Goal: Transaction & Acquisition: Purchase product/service

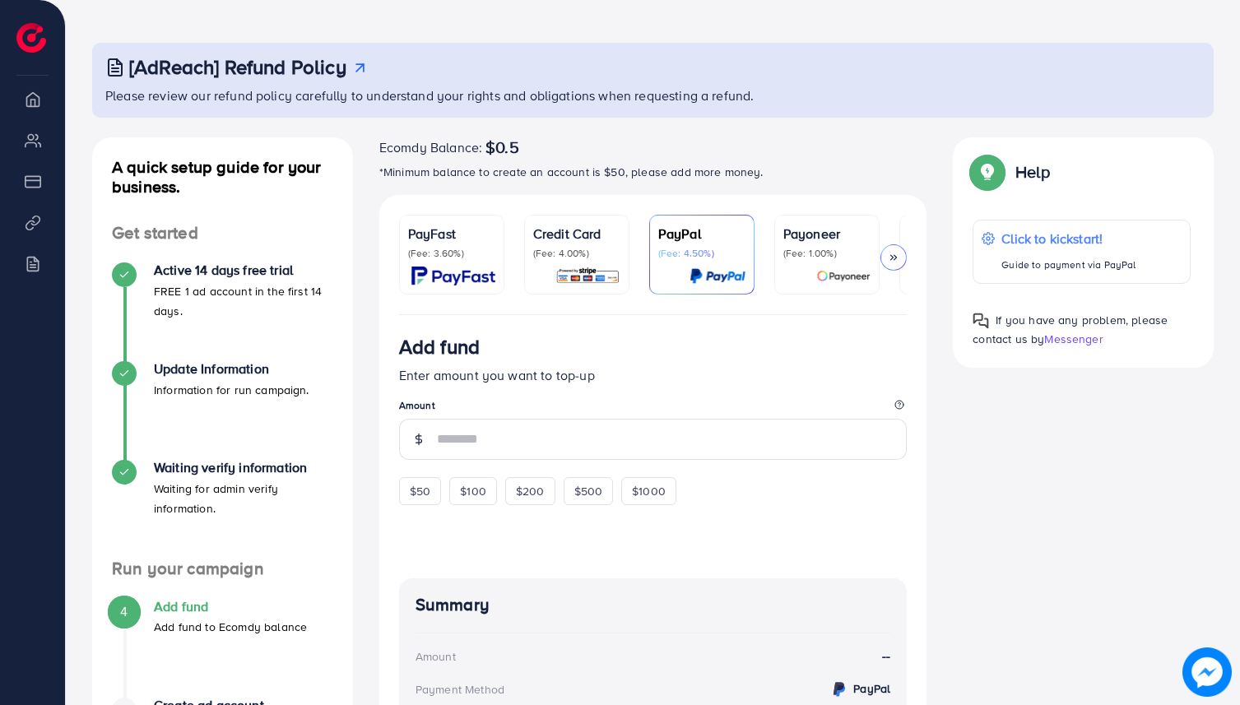
scroll to position [89, 0]
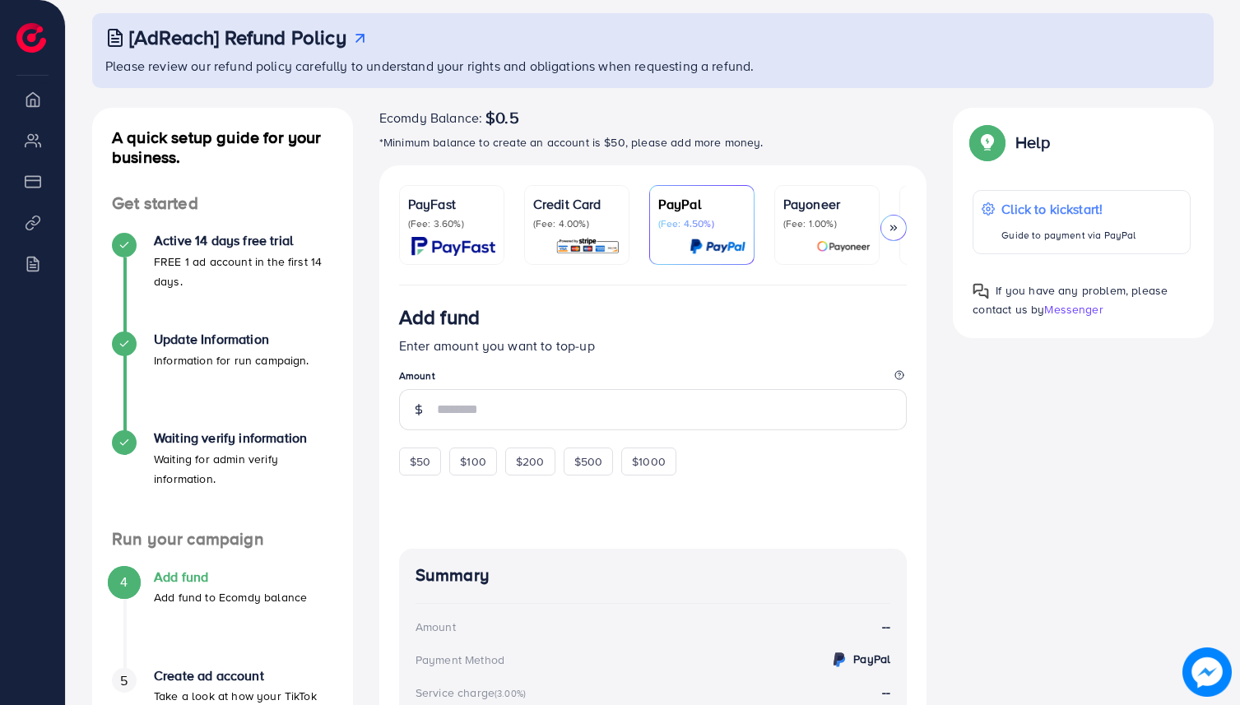
click at [559, 199] on p "Credit Card" at bounding box center [576, 204] width 87 height 20
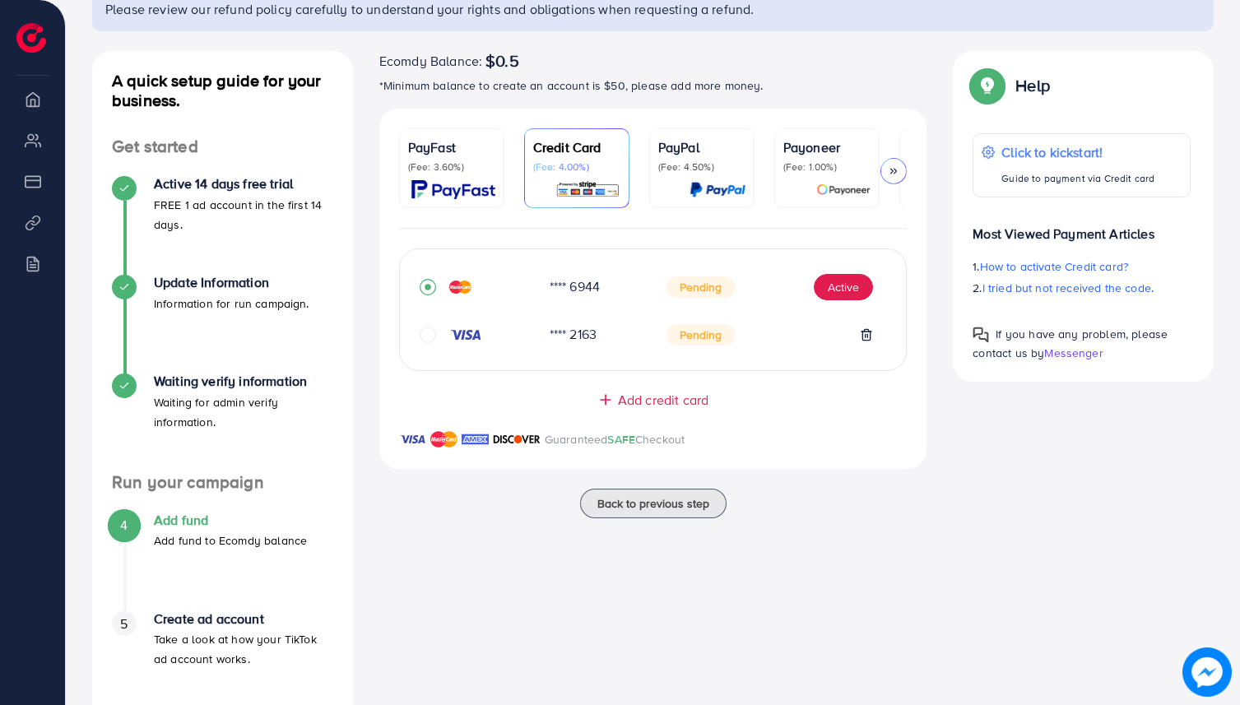
scroll to position [146, 0]
click at [457, 335] on img at bounding box center [465, 333] width 33 height 13
click at [474, 292] on div at bounding box center [478, 284] width 117 height 16
click at [454, 285] on img at bounding box center [460, 283] width 22 height 13
click at [833, 293] on button "Active" at bounding box center [843, 286] width 59 height 26
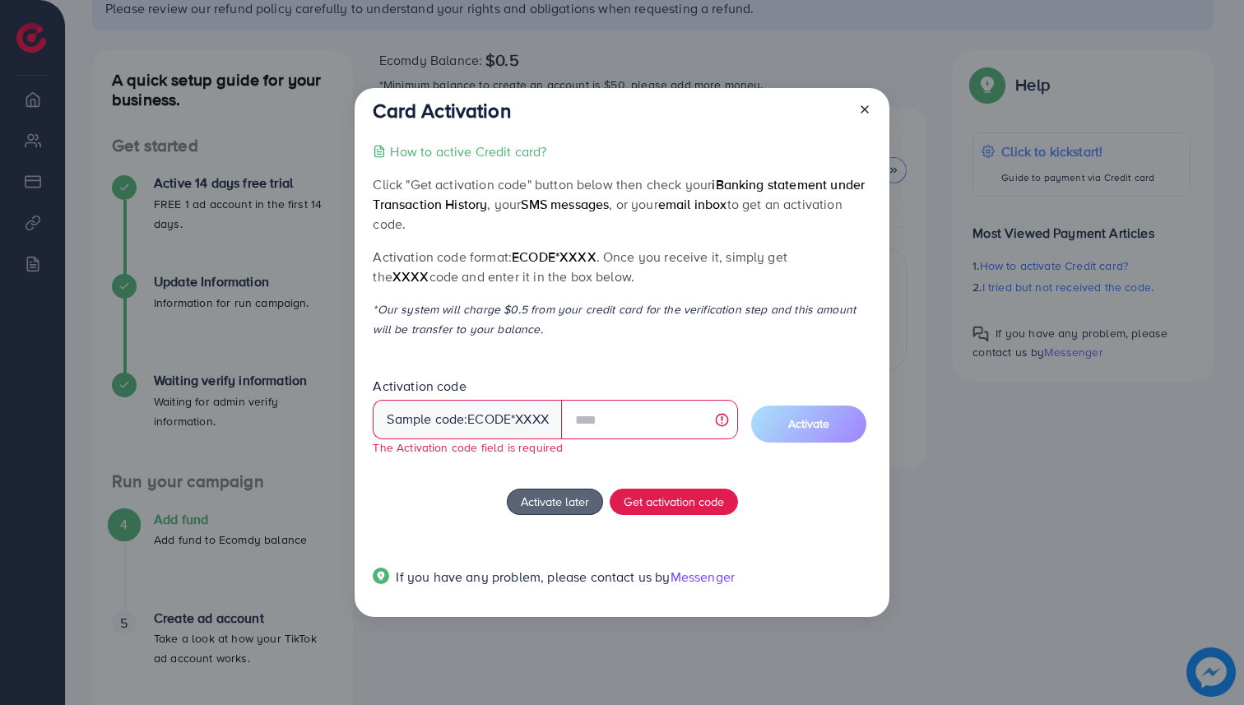
click at [624, 355] on div "How to active Credit card? Click "Get activation code" button below then check …" at bounding box center [622, 373] width 498 height 465
click at [651, 506] on span "Get activation code" at bounding box center [674, 501] width 100 height 17
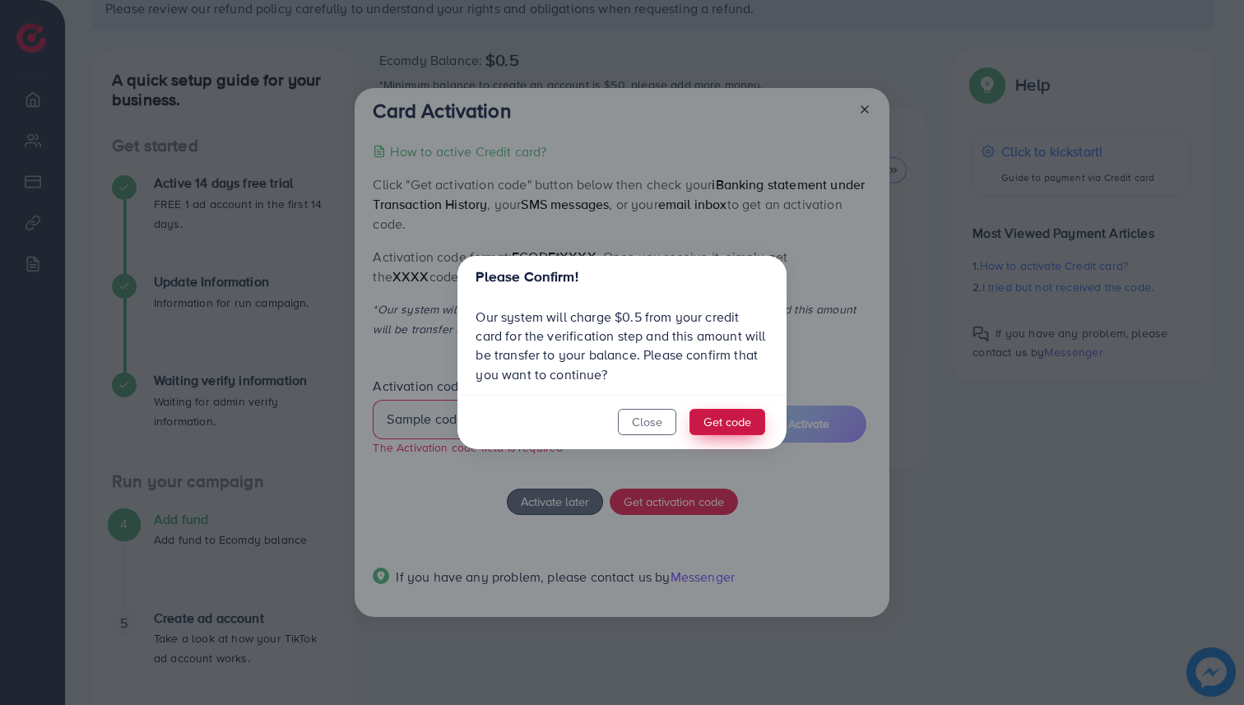
click at [716, 422] on button "Get code" at bounding box center [727, 422] width 76 height 26
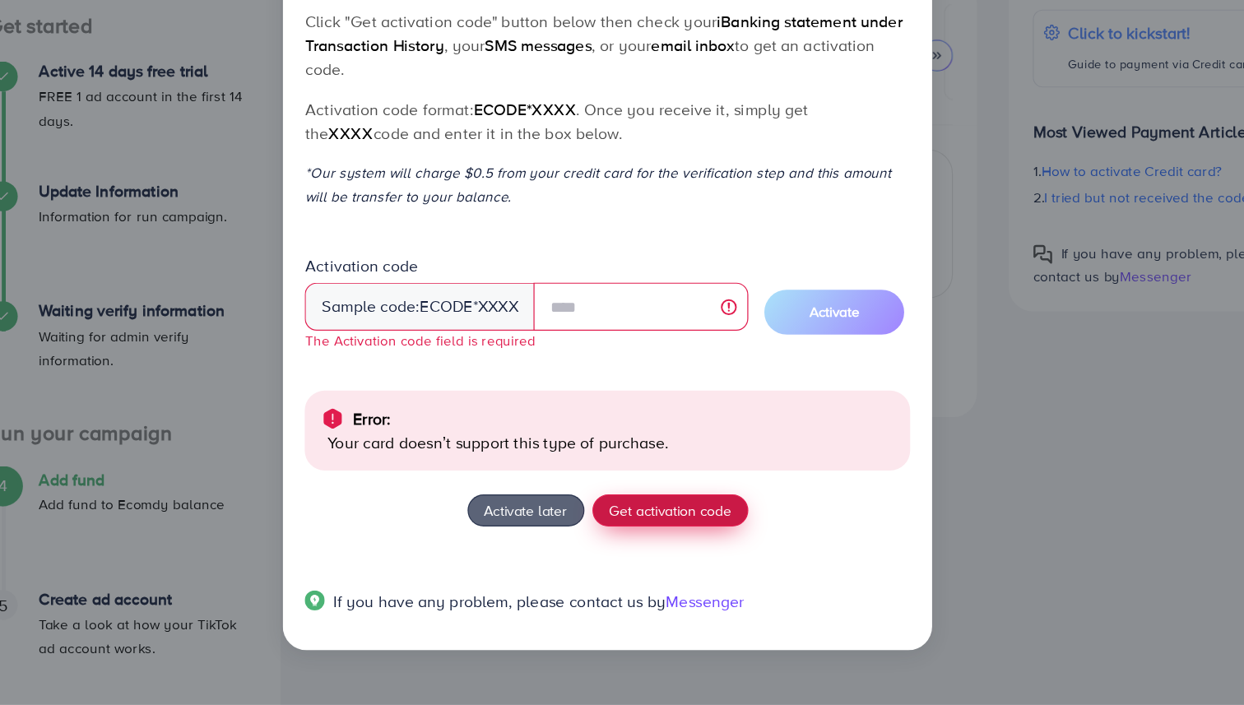
click at [681, 544] on span "Get activation code" at bounding box center [674, 544] width 100 height 17
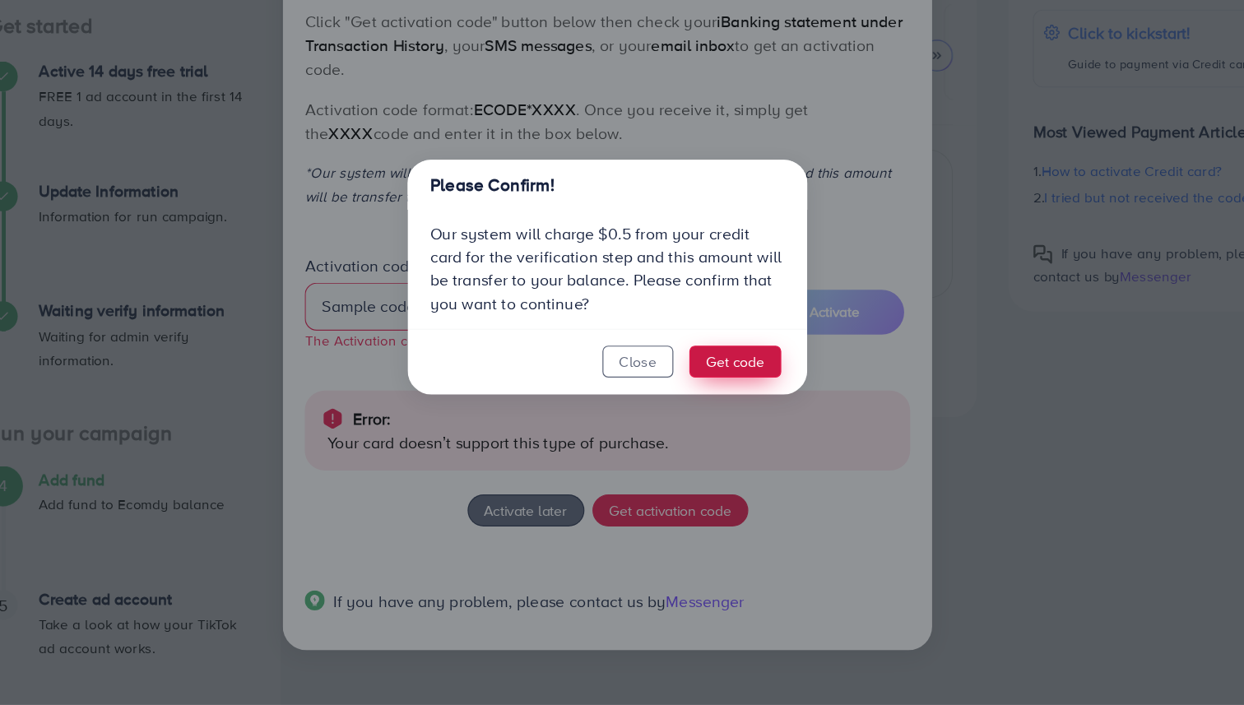
click at [738, 416] on button "Get code" at bounding box center [727, 422] width 76 height 26
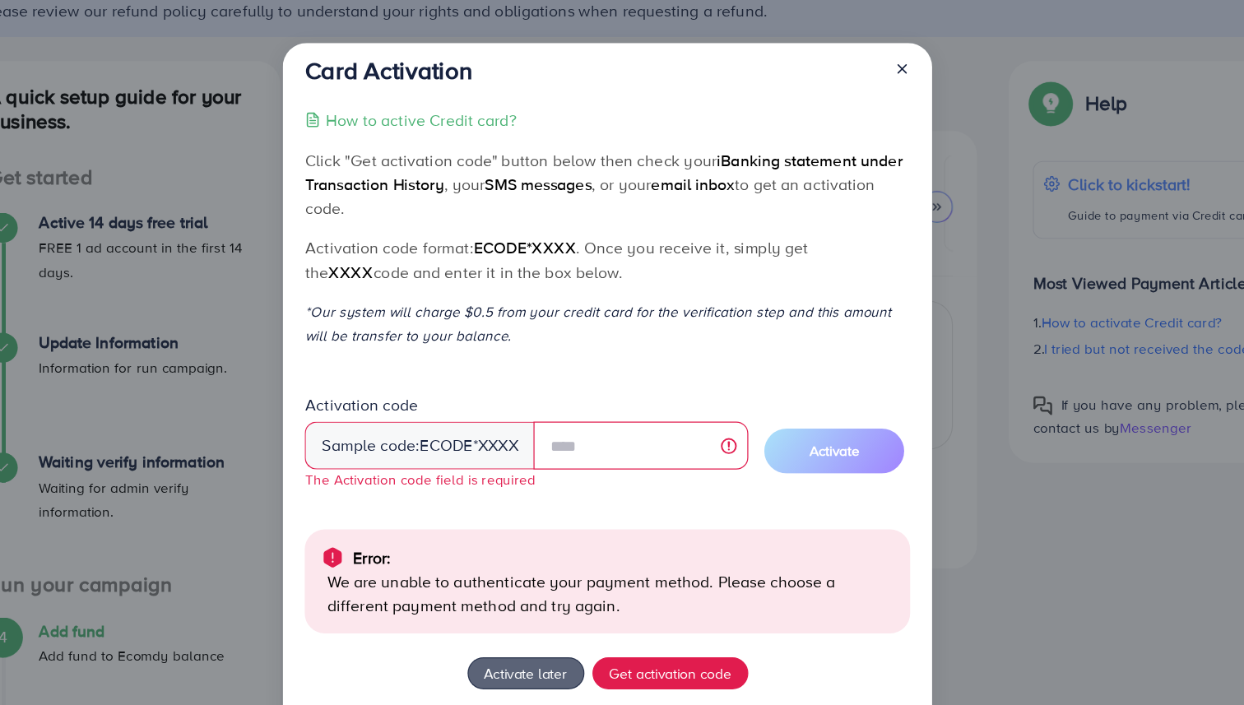
click at [863, 53] on icon at bounding box center [864, 56] width 13 height 13
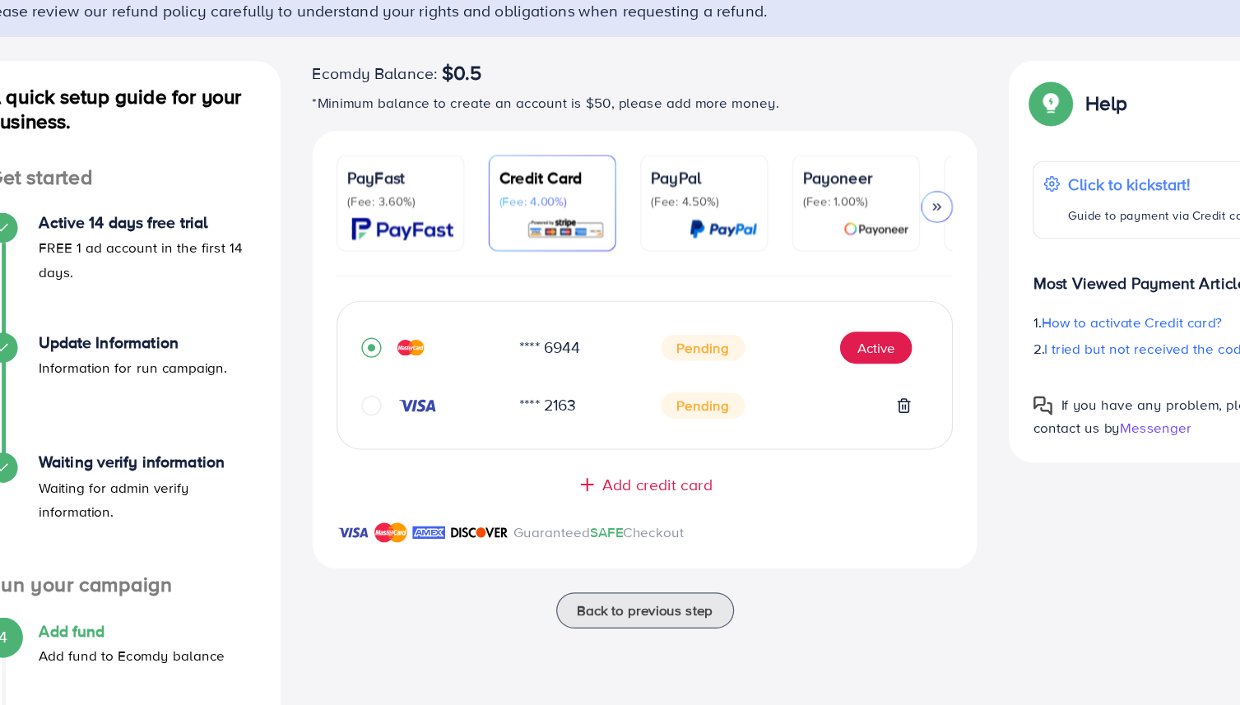
click at [679, 146] on p "PayPal" at bounding box center [701, 147] width 87 height 20
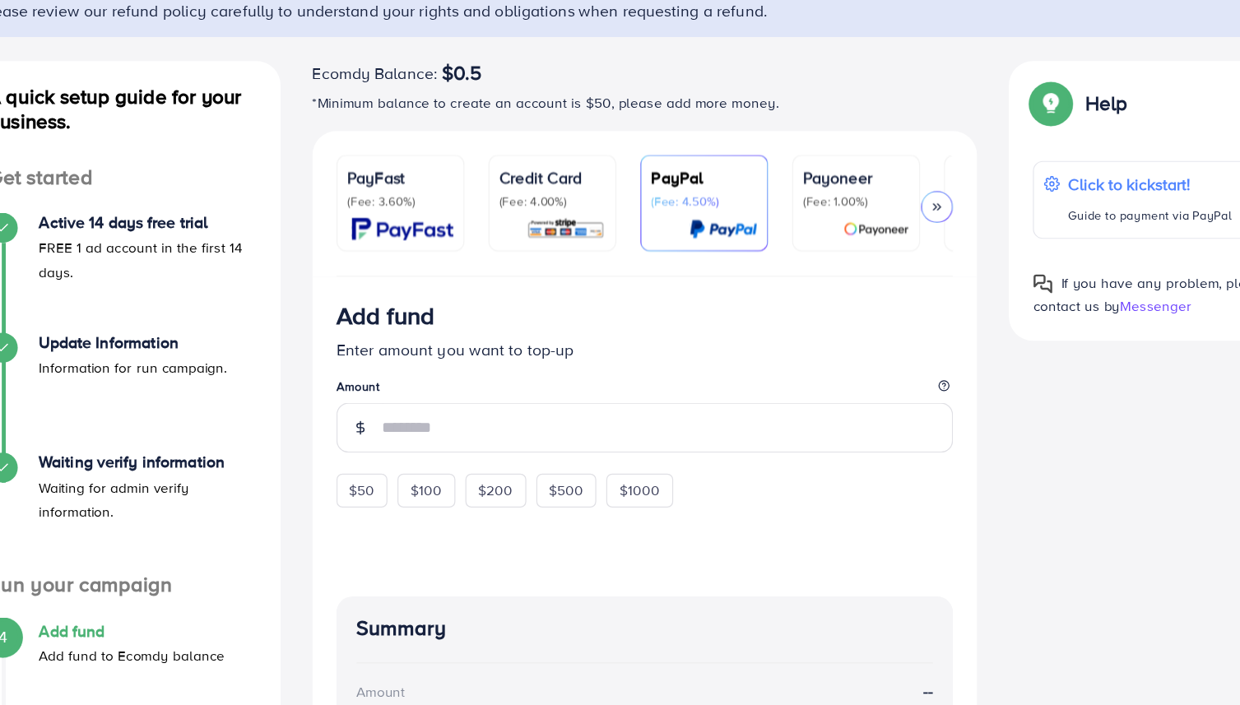
click at [836, 164] on p "(Fee: 1.00%)" at bounding box center [826, 166] width 87 height 13
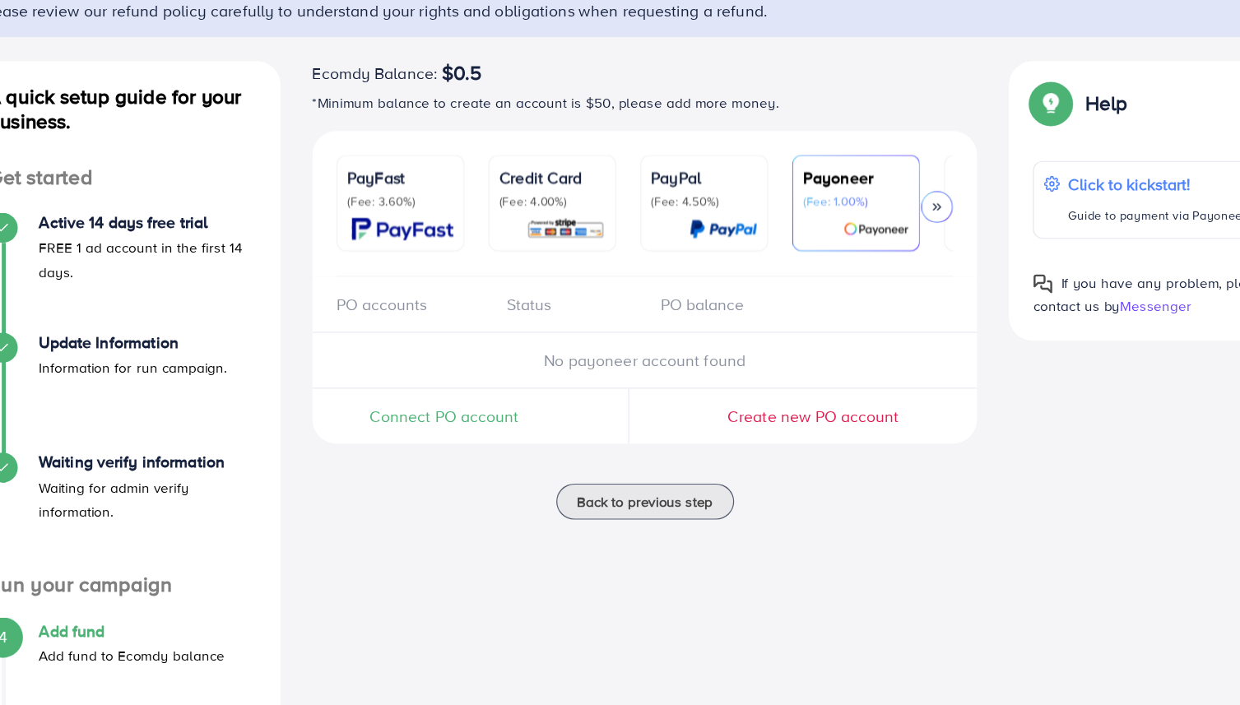
click at [889, 173] on icon at bounding box center [894, 171] width 12 height 12
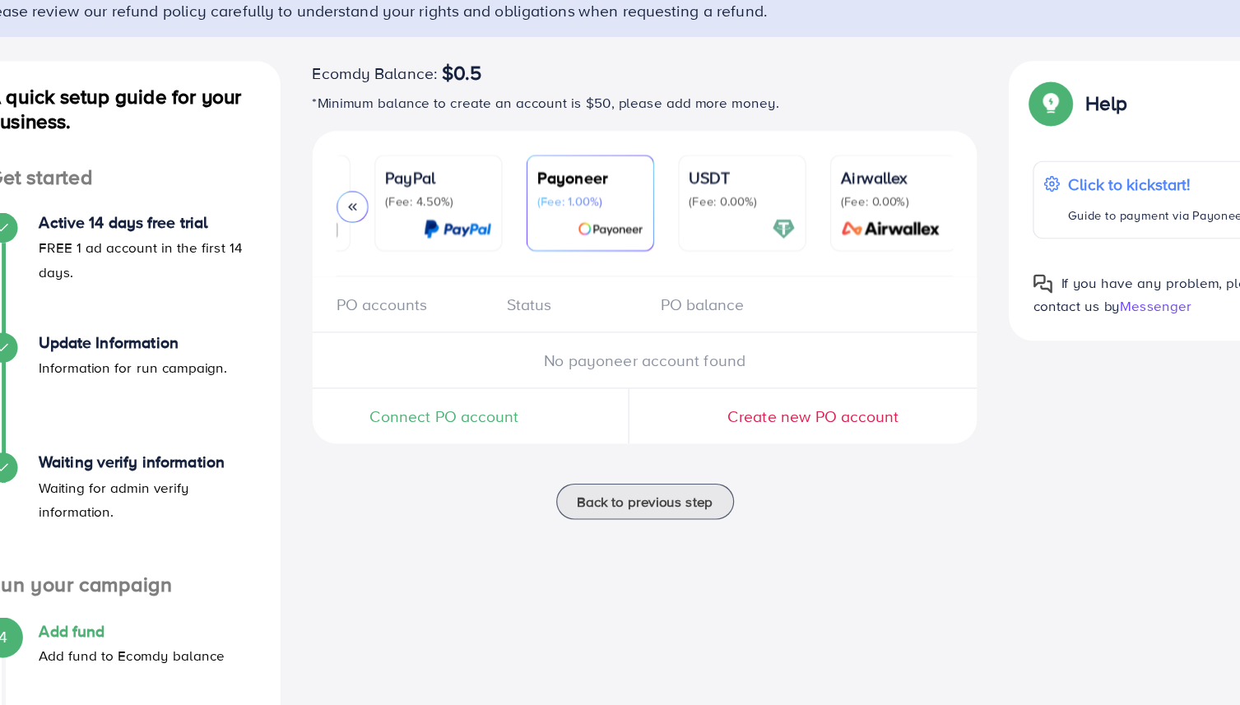
scroll to position [0, 222]
click at [680, 140] on link "USDT (Fee: 0.00%)" at bounding box center [729, 168] width 105 height 80
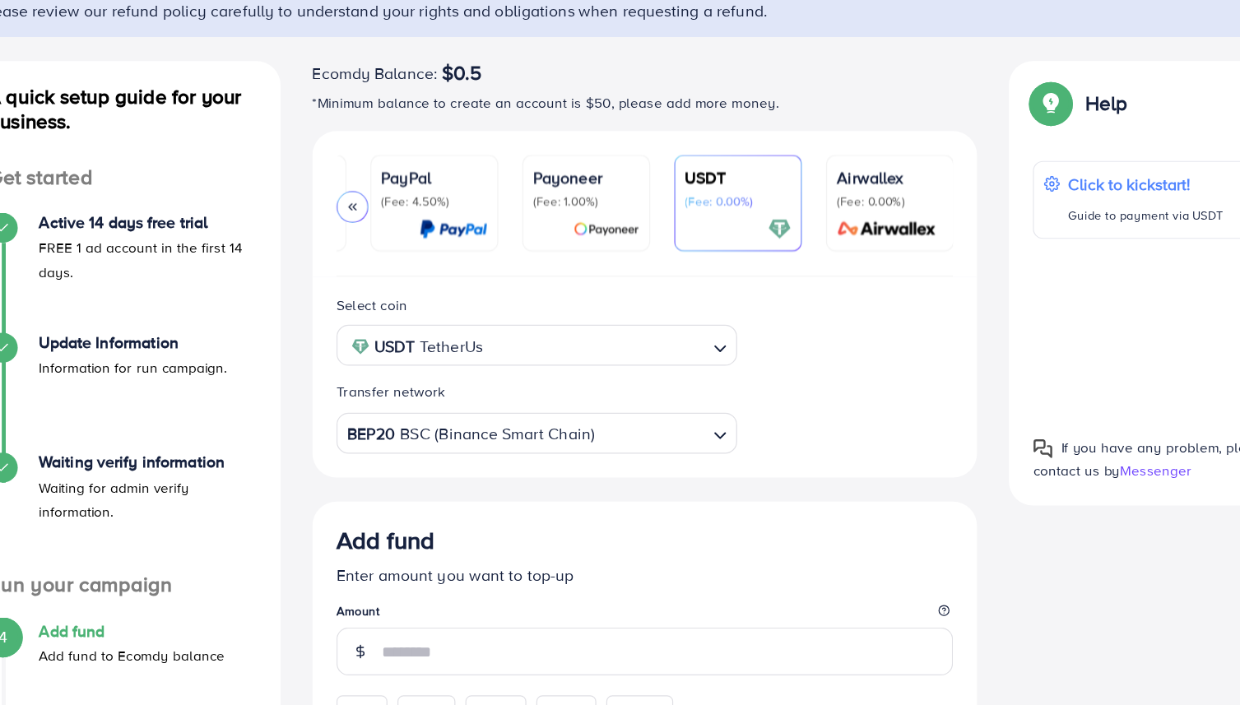
click at [604, 162] on p "(Fee: 1.00%)" at bounding box center [604, 166] width 87 height 13
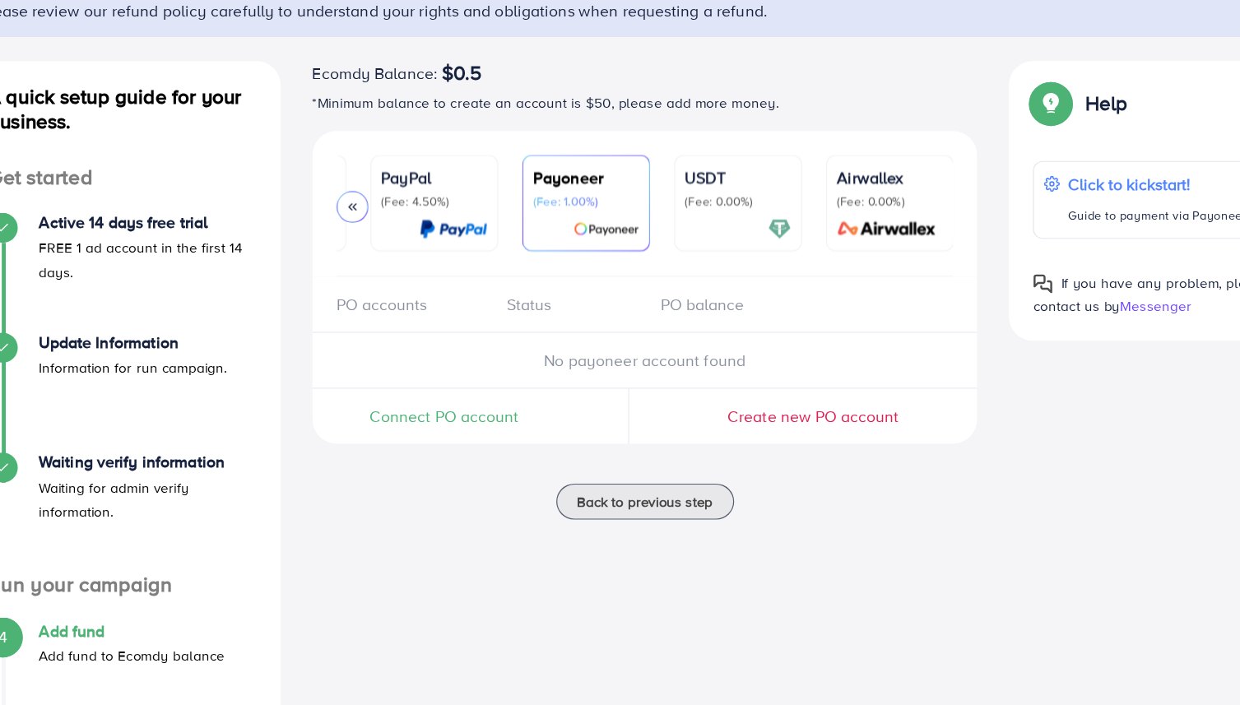
click at [395, 166] on div "PayFast (Fee: 3.60%) Credit Card (Fee: 4.00%) PayPal (Fee: 4.50%) Payoneer (Fee…" at bounding box center [653, 168] width 548 height 120
click at [407, 166] on icon at bounding box center [412, 171] width 12 height 12
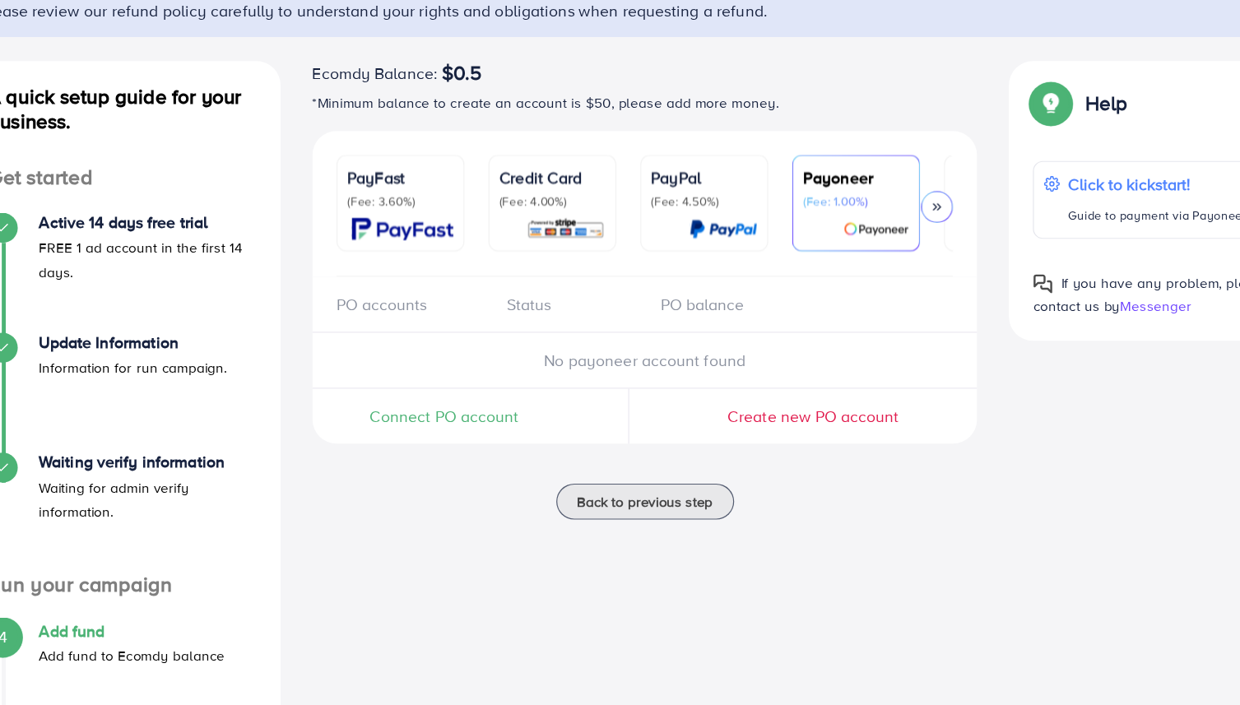
click at [578, 172] on p "(Fee: 4.00%)" at bounding box center [576, 166] width 87 height 13
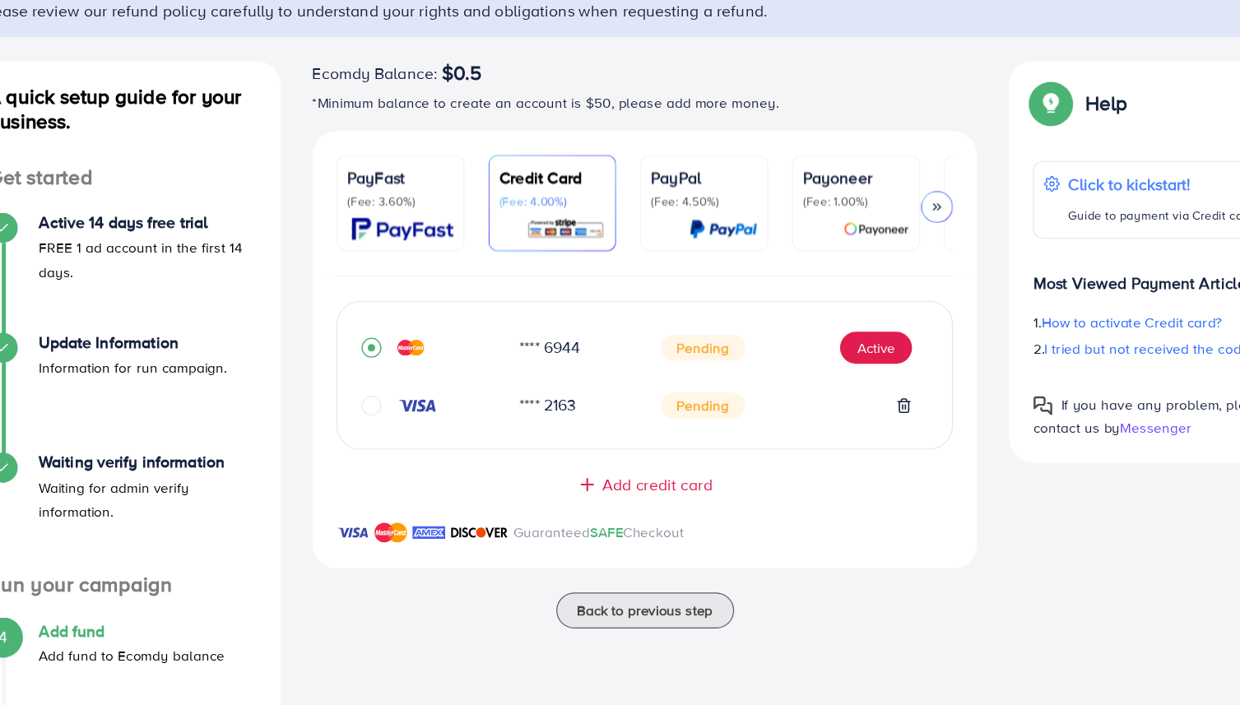
click at [657, 397] on span "Add credit card" at bounding box center [663, 399] width 90 height 19
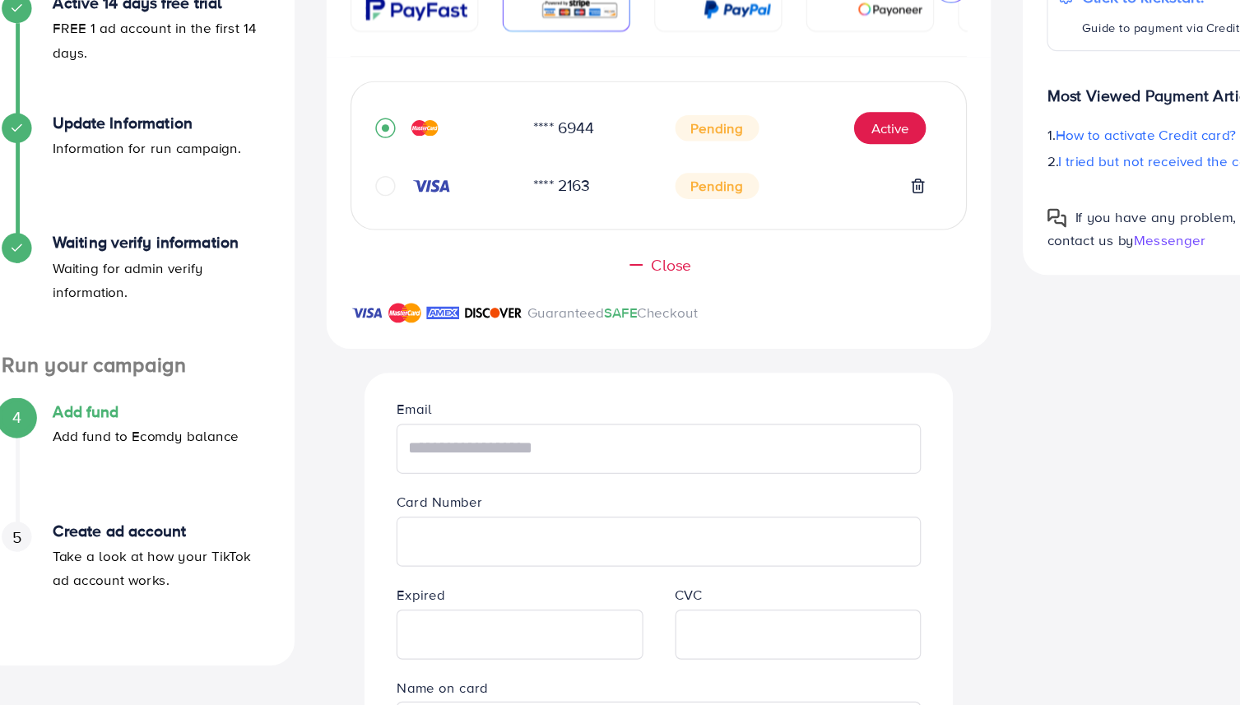
scroll to position [228, 0]
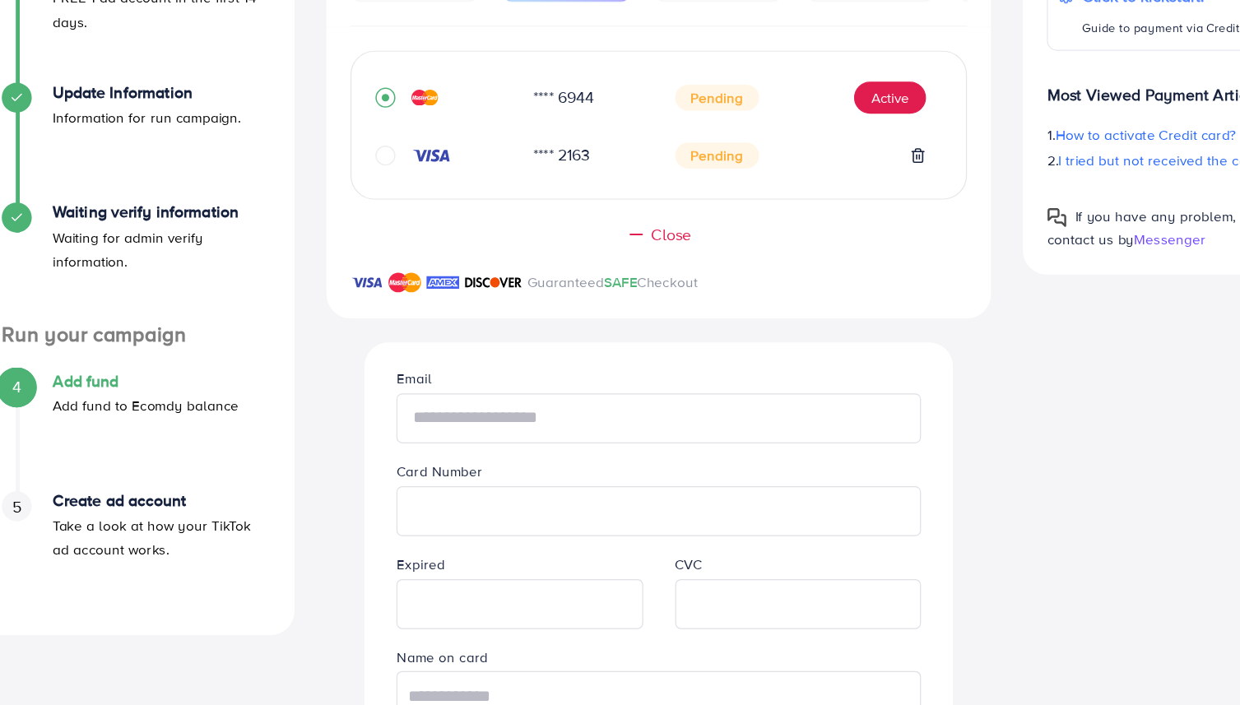
click at [652, 480] on input "text" at bounding box center [652, 468] width 431 height 41
type input "**********"
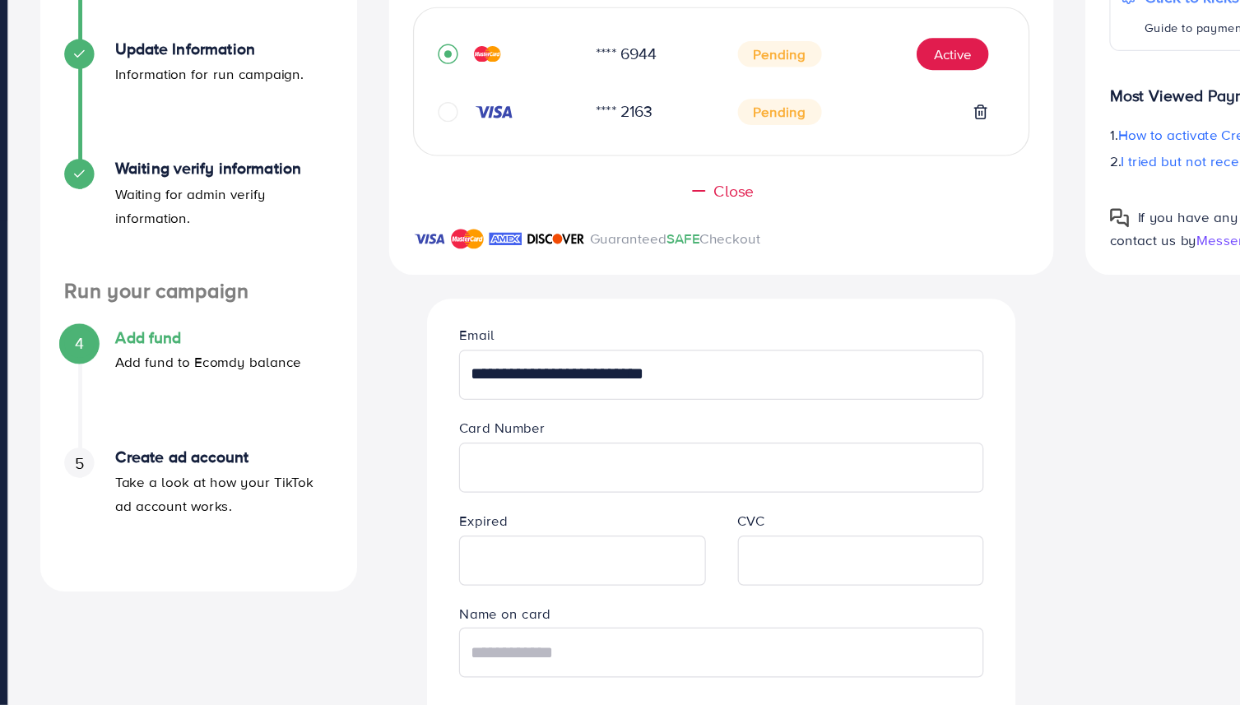
scroll to position [335, 0]
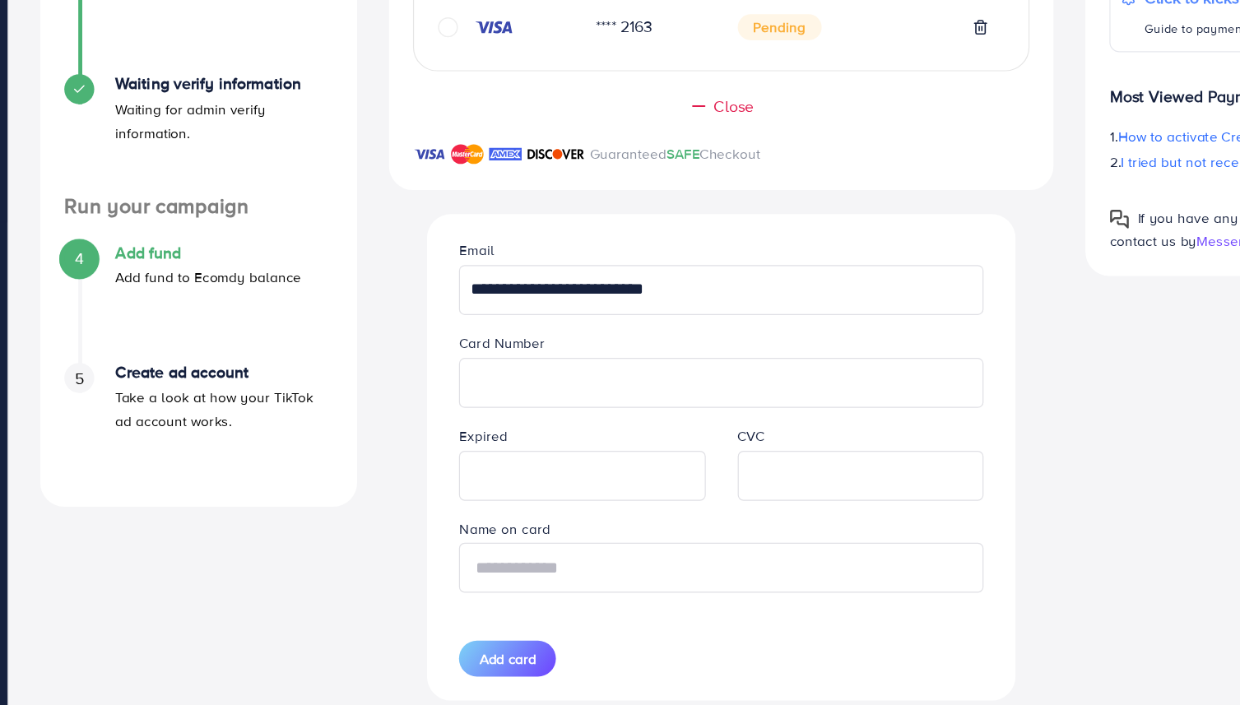
click at [494, 605] on input "text" at bounding box center [652, 590] width 431 height 41
type input "**********"
click at [473, 665] on span "Add card" at bounding box center [476, 665] width 47 height 16
click at [474, 664] on span "Add card" at bounding box center [476, 665] width 47 height 16
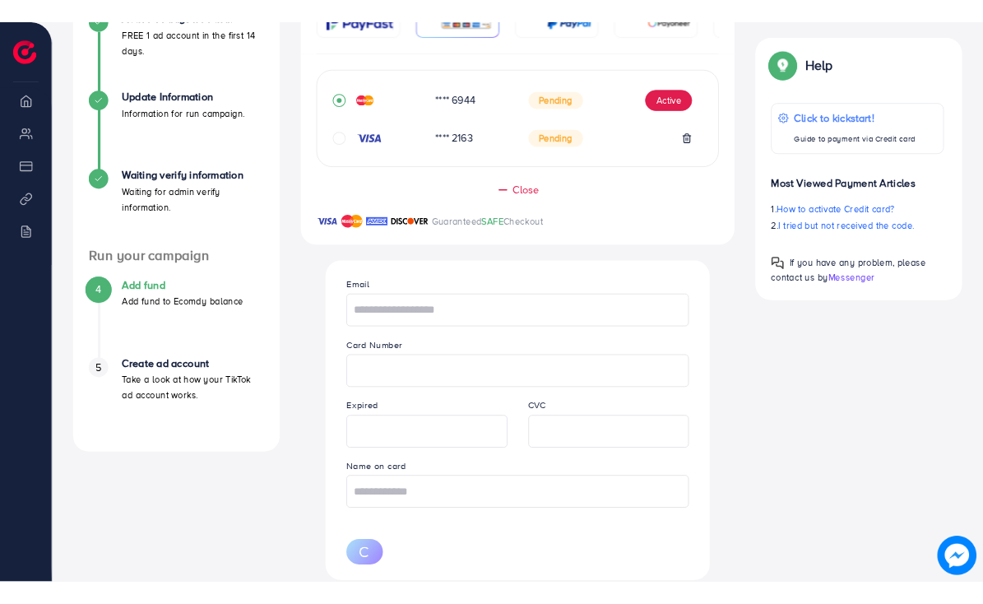
scroll to position [197, 0]
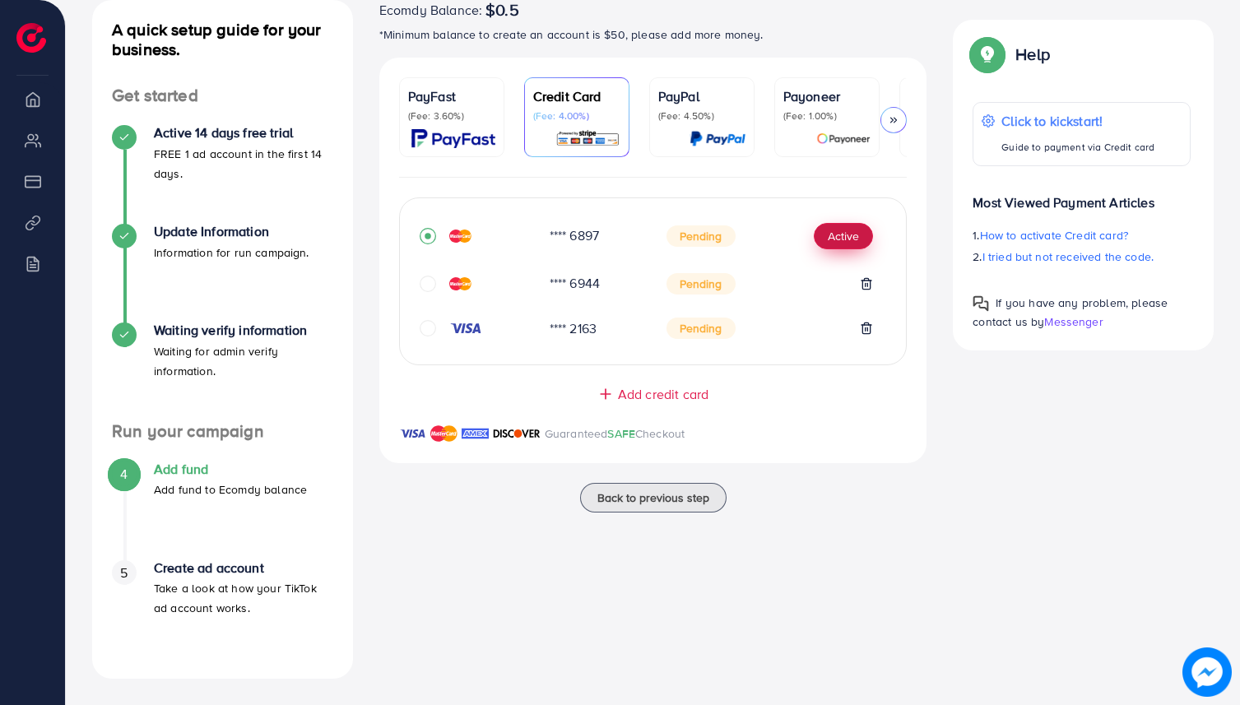
click at [843, 241] on button "Active" at bounding box center [843, 236] width 59 height 26
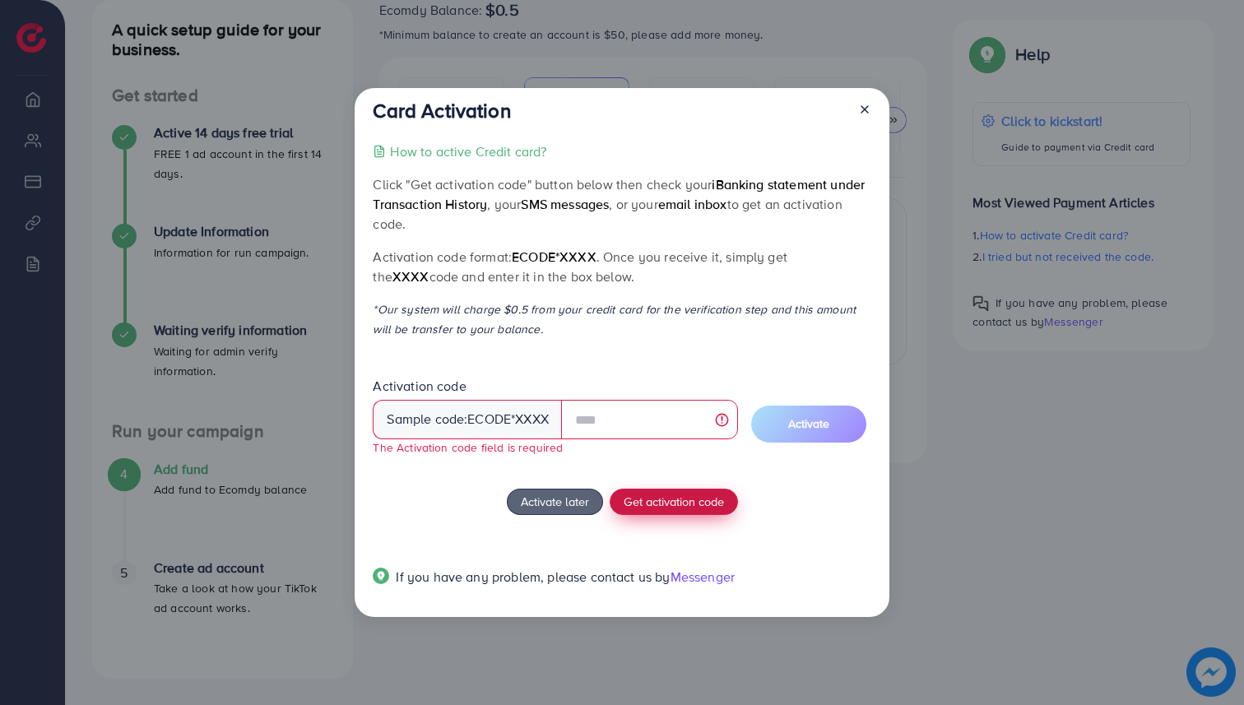
click at [684, 495] on span "Get activation code" at bounding box center [674, 501] width 100 height 17
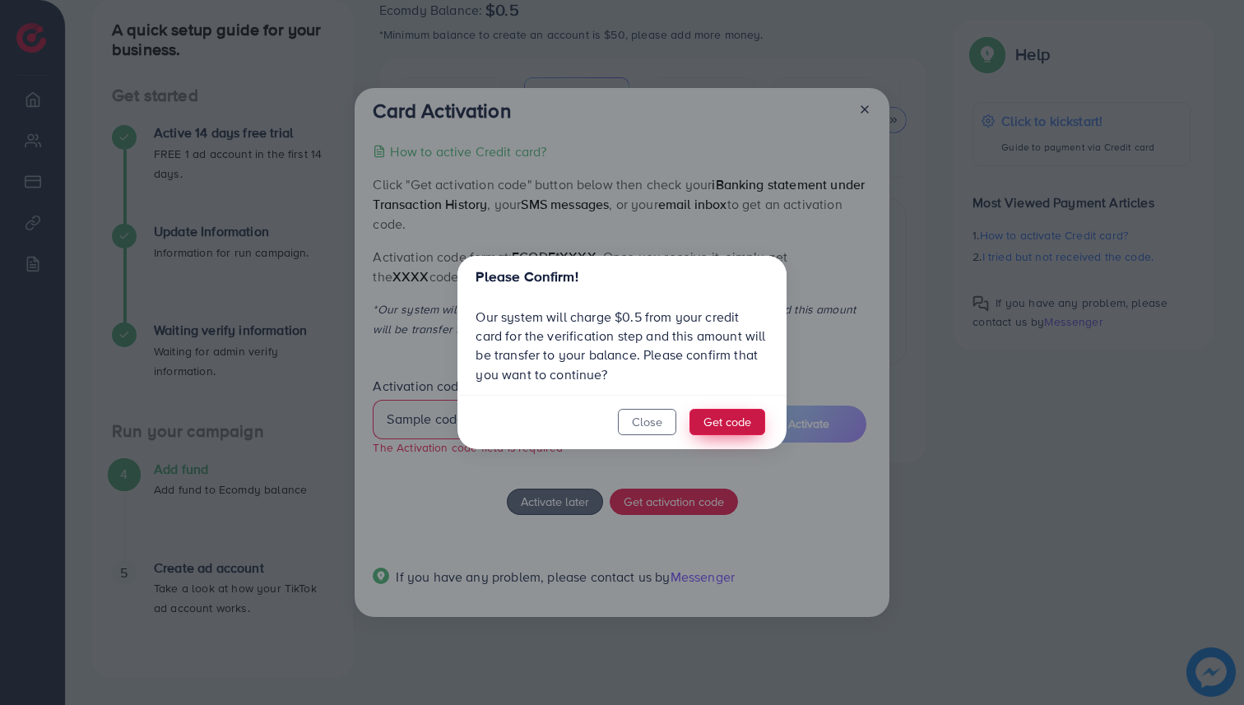
click at [716, 411] on button "Get code" at bounding box center [727, 422] width 76 height 26
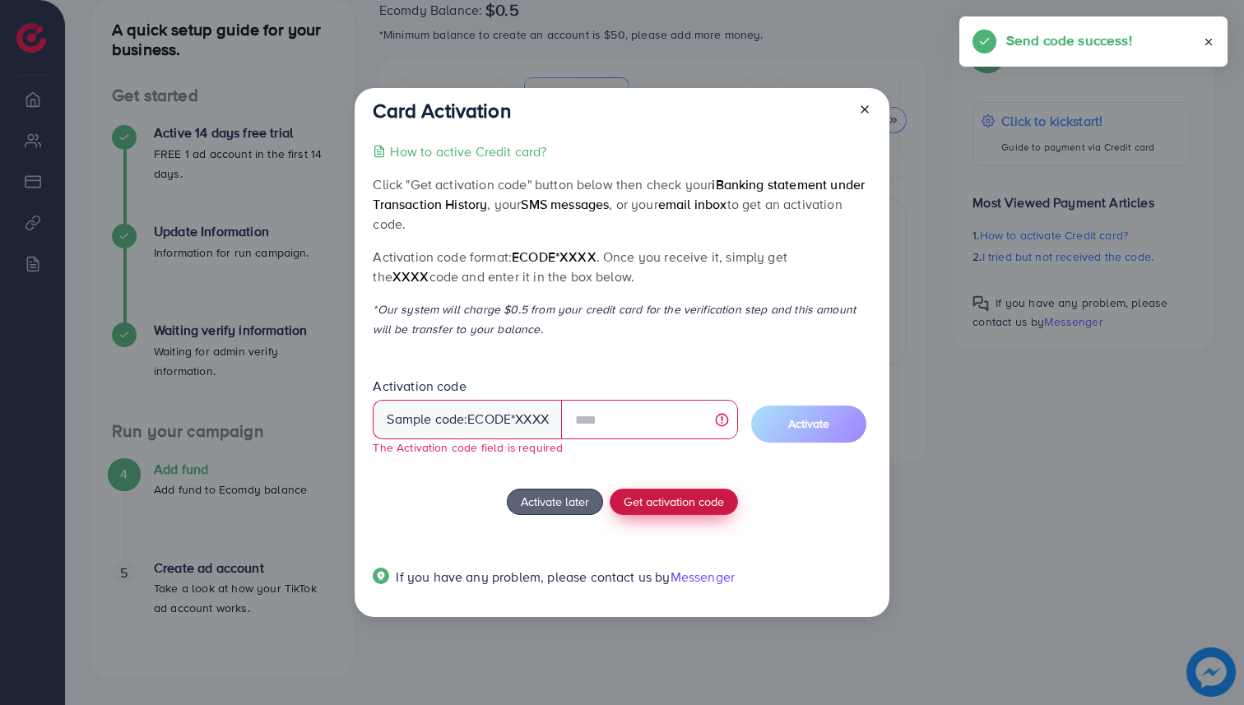
click at [708, 497] on span "Get activation code" at bounding box center [674, 501] width 100 height 17
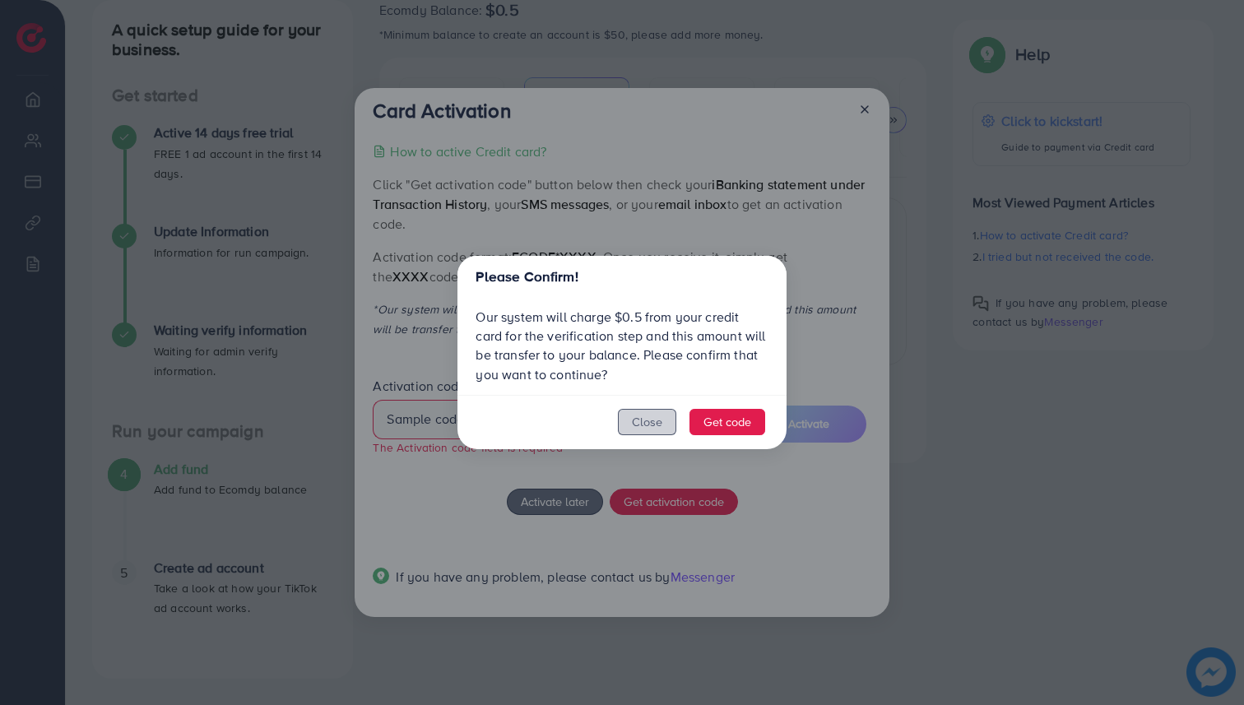
click at [641, 433] on button "Close" at bounding box center [647, 422] width 58 height 26
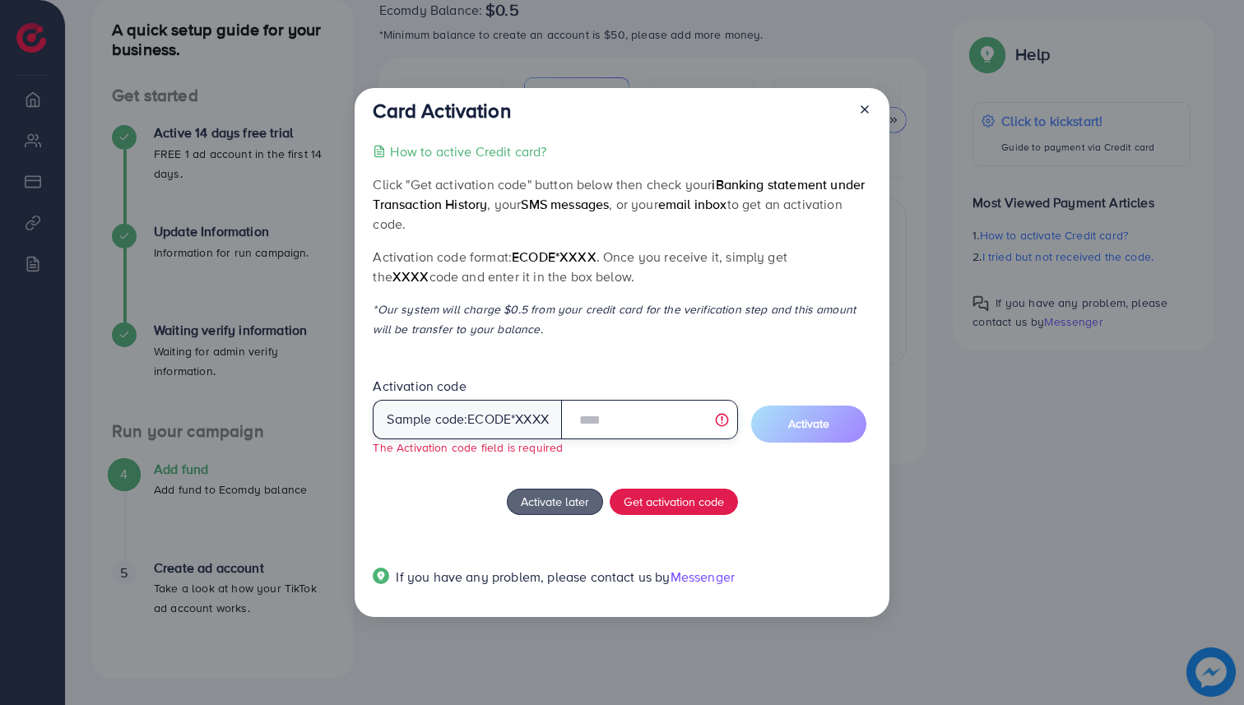
click at [636, 414] on input "text" at bounding box center [649, 419] width 177 height 39
type input "*"
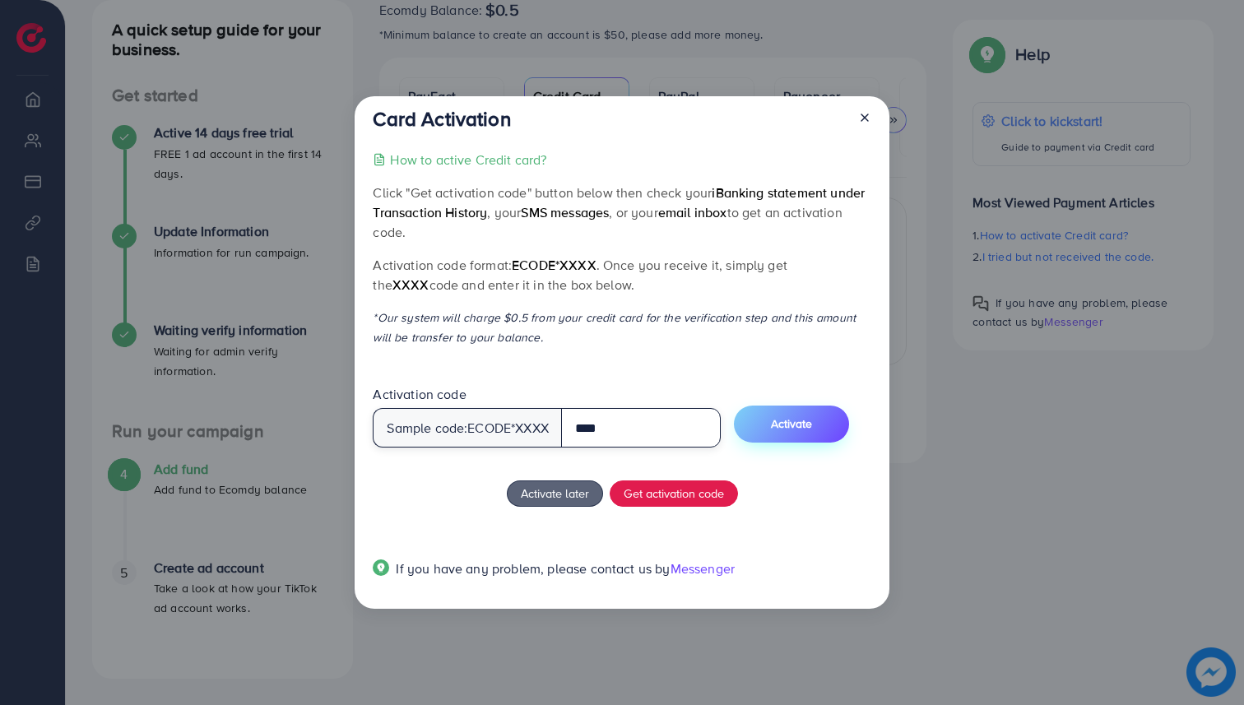
type input "****"
click at [807, 422] on span "Activate" at bounding box center [791, 423] width 41 height 16
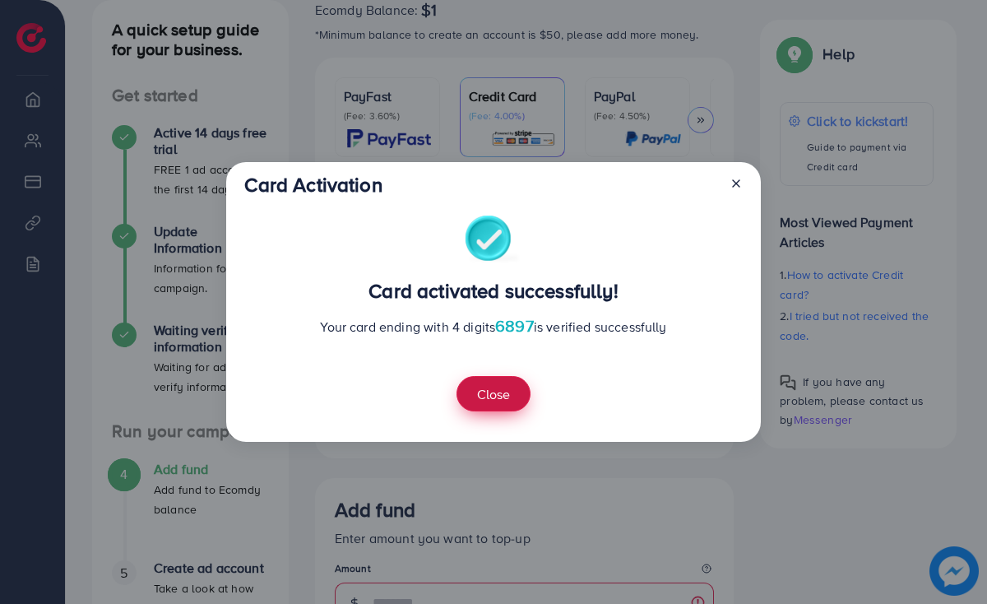
click at [508, 398] on button "Close" at bounding box center [494, 393] width 74 height 35
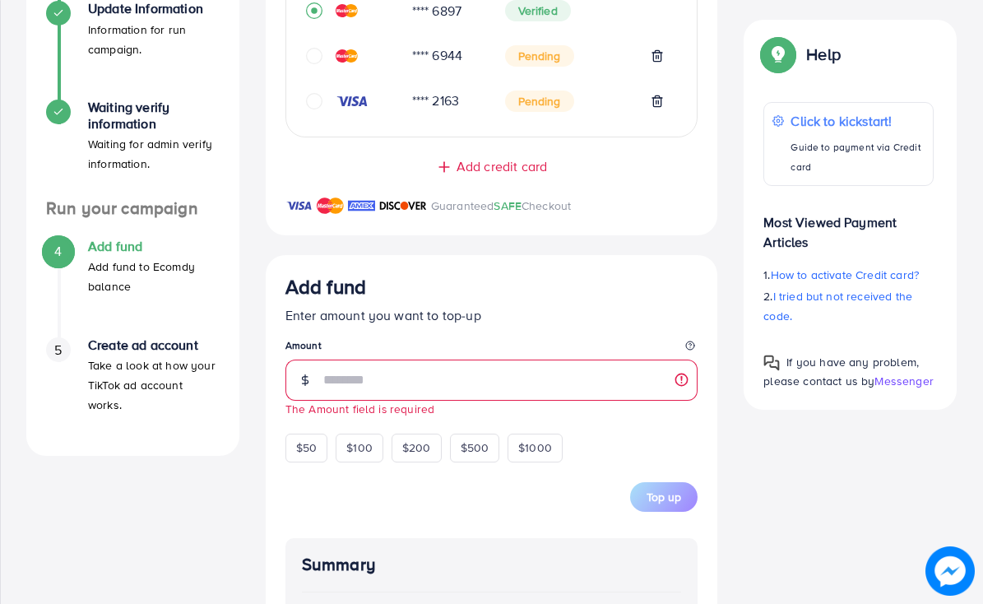
scroll to position [463, 0]
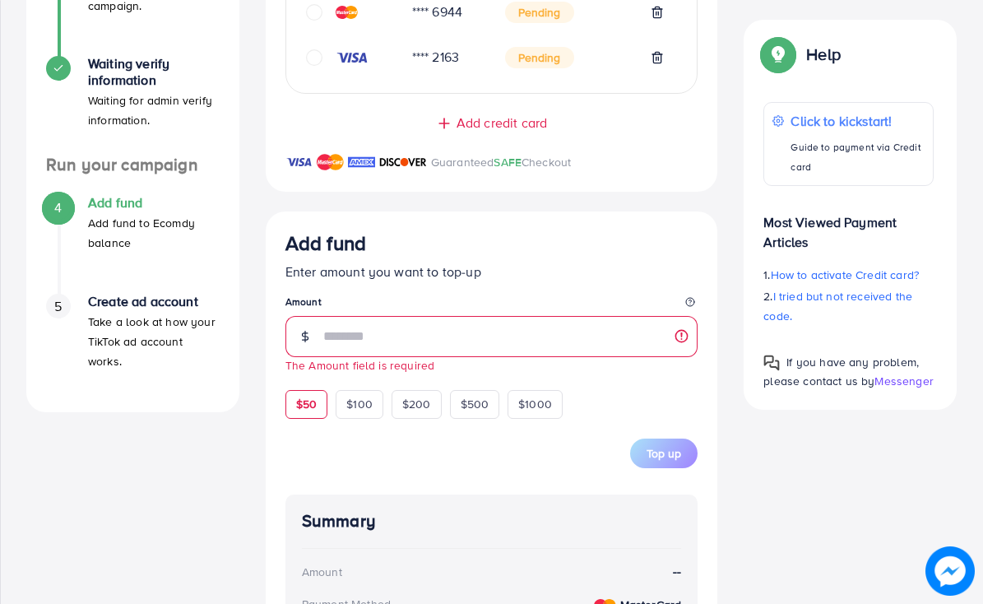
click at [327, 417] on div "$50" at bounding box center [306, 404] width 42 height 28
type input "**"
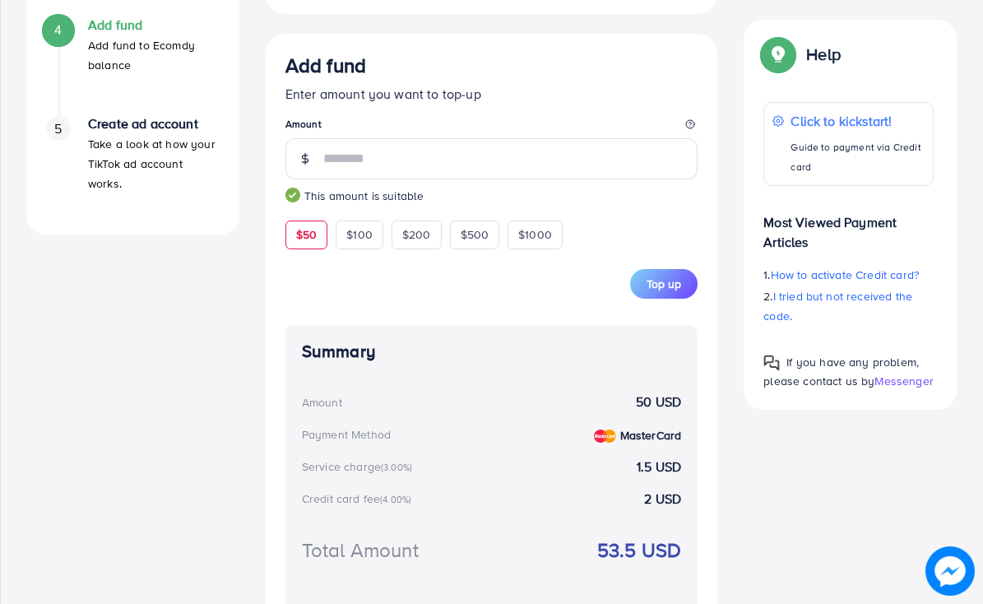
scroll to position [668, 0]
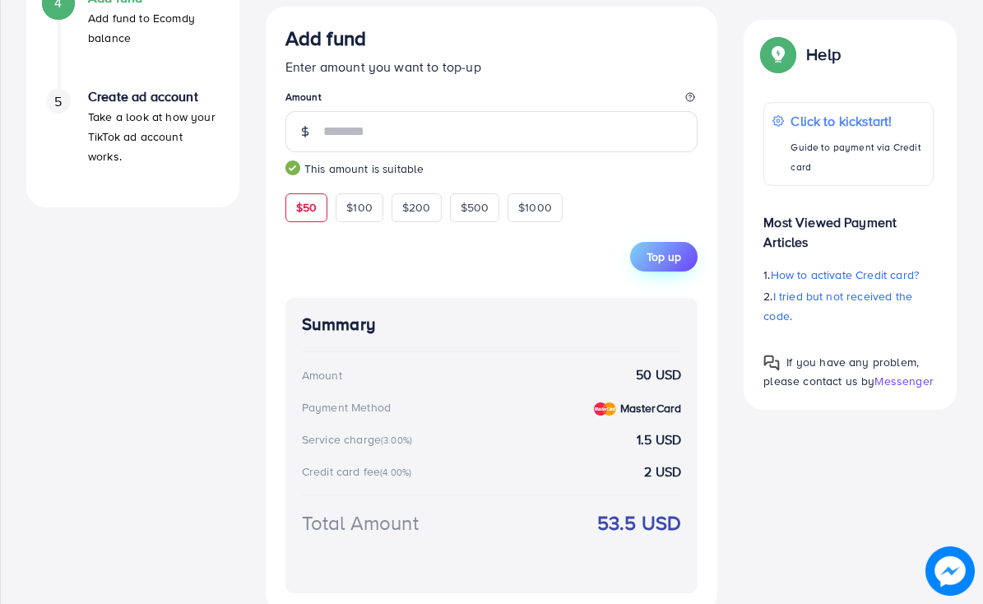
click at [679, 269] on button "Top up" at bounding box center [663, 257] width 67 height 30
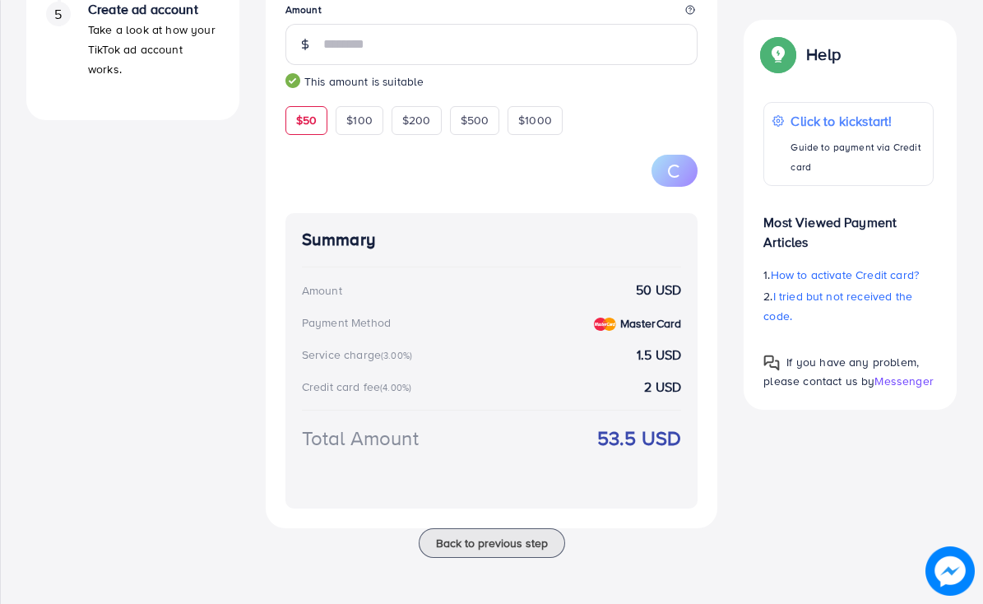
scroll to position [0, 0]
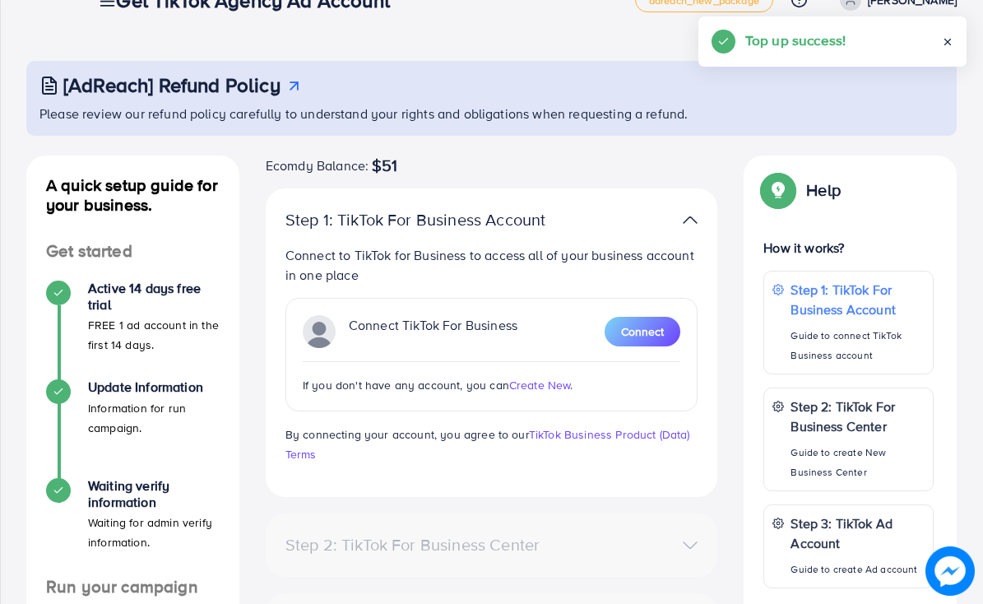
scroll to position [43, 0]
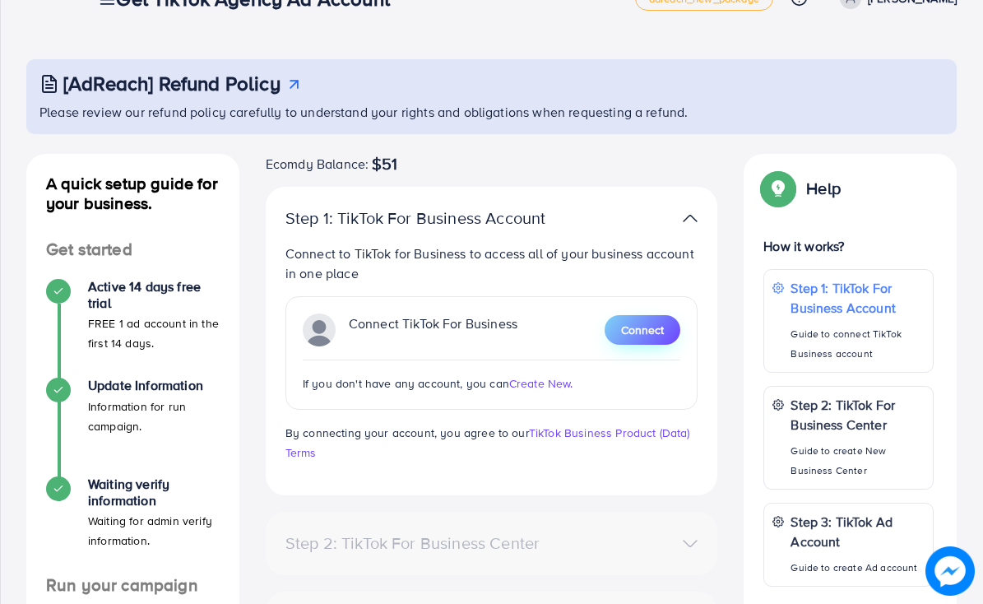
click at [656, 338] on span "Connect" at bounding box center [642, 330] width 43 height 16
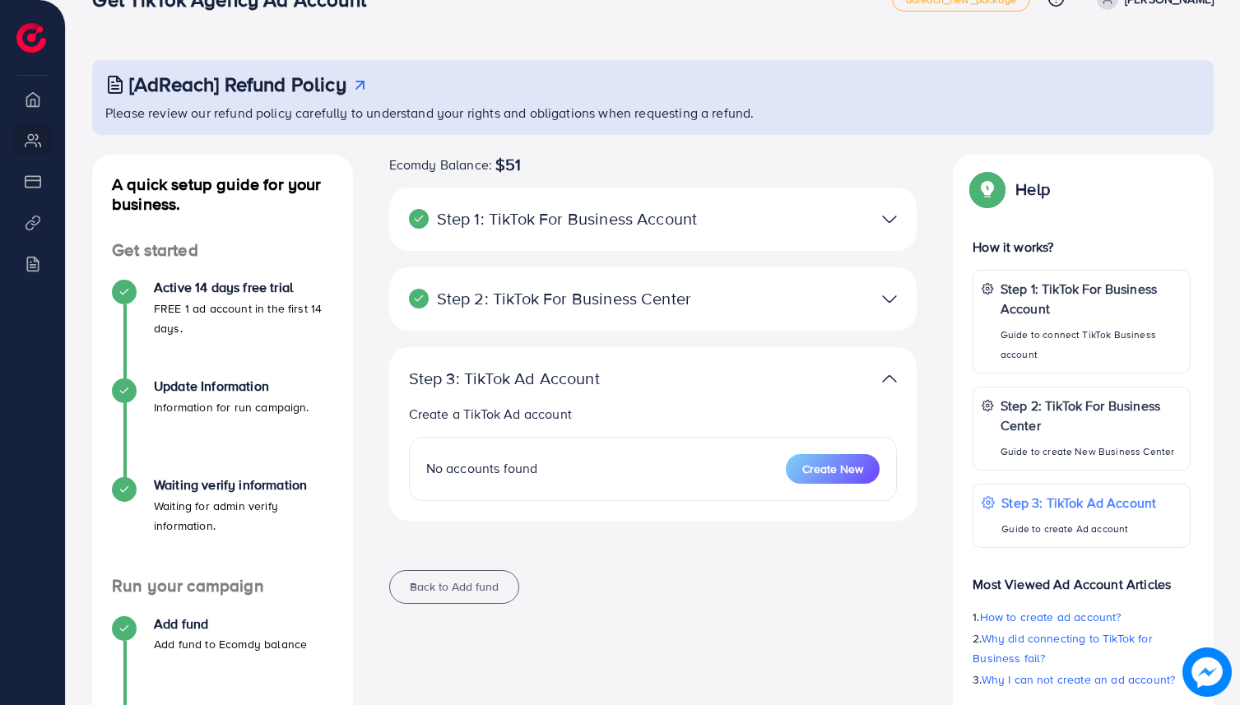
scroll to position [49, 0]
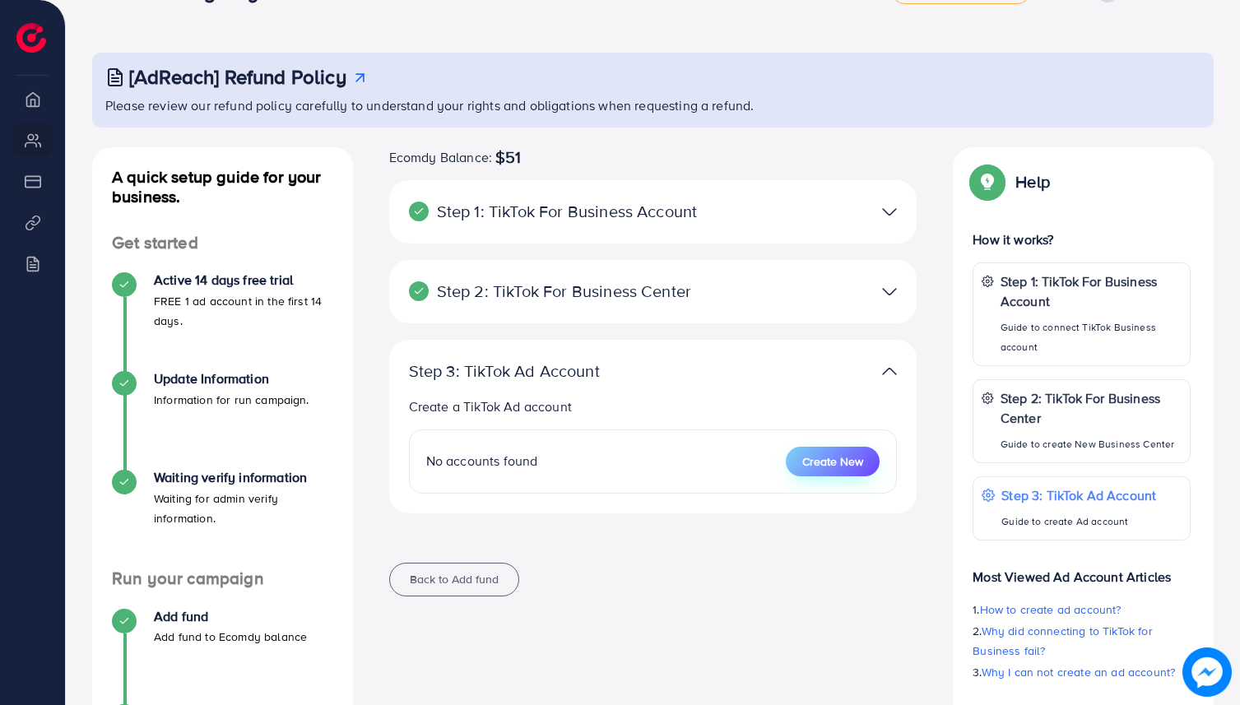
click at [850, 460] on span "Create New" at bounding box center [832, 461] width 61 height 16
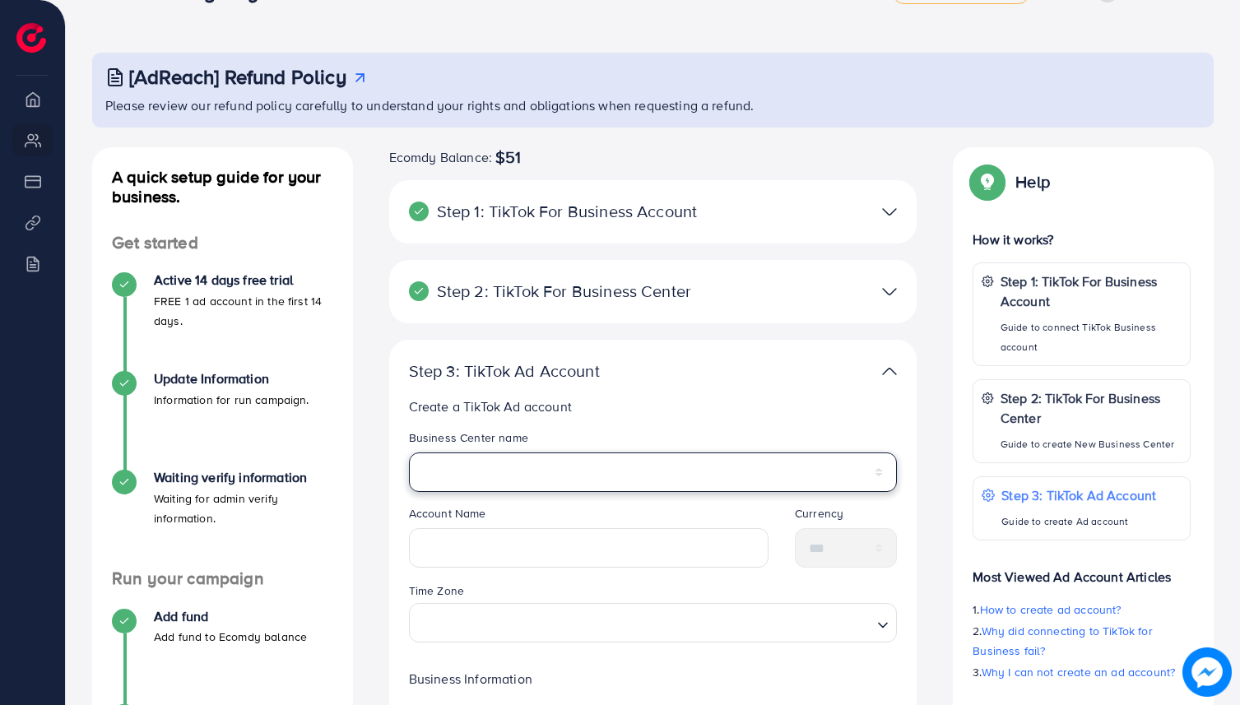
click at [786, 473] on select "**********" at bounding box center [653, 471] width 489 height 39
select select "**********"
click at [409, 452] on select "**********" at bounding box center [653, 471] width 489 height 39
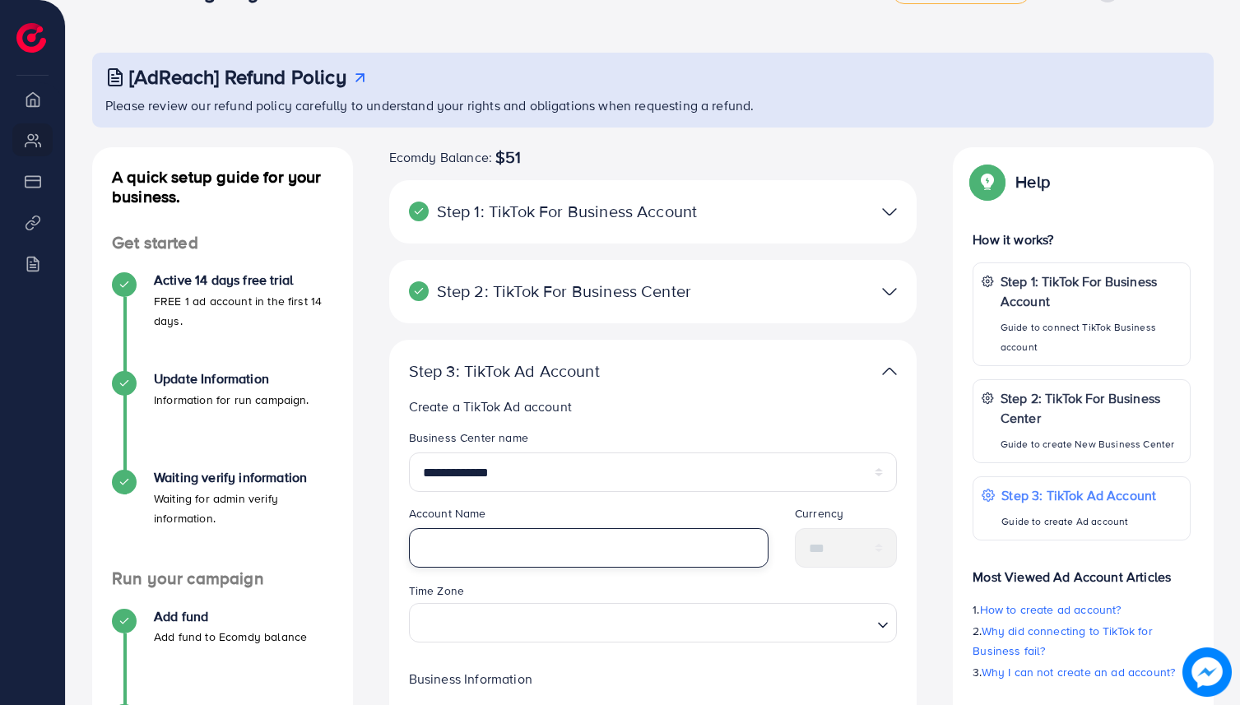
click at [635, 540] on input "text" at bounding box center [588, 547] width 359 height 39
type input "*"
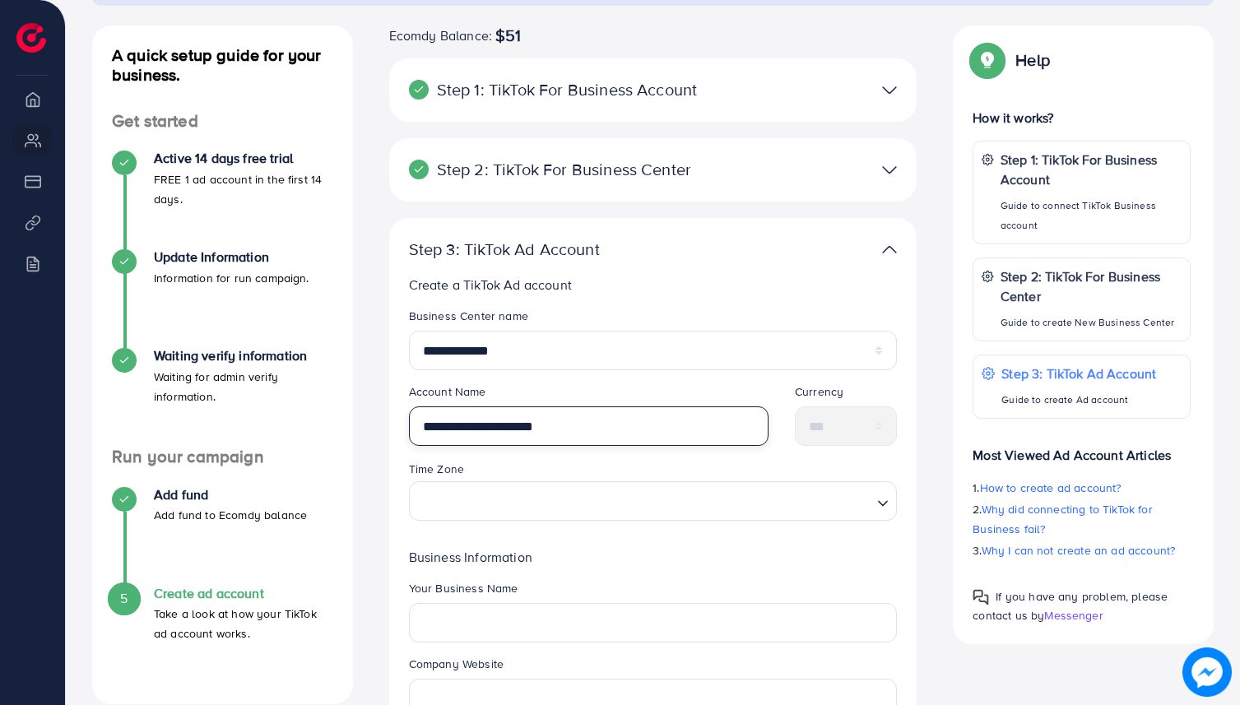
scroll to position [261, 0]
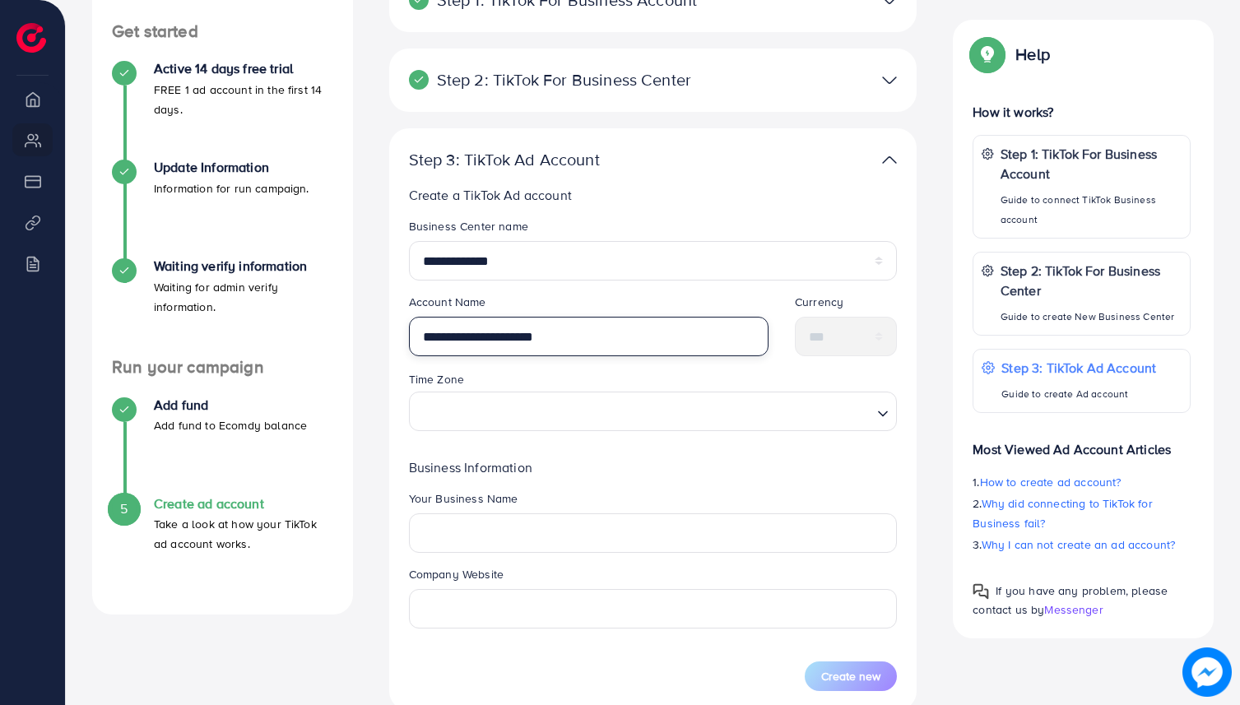
type input "**********"
click at [732, 418] on input "Search for option" at bounding box center [643, 411] width 455 height 30
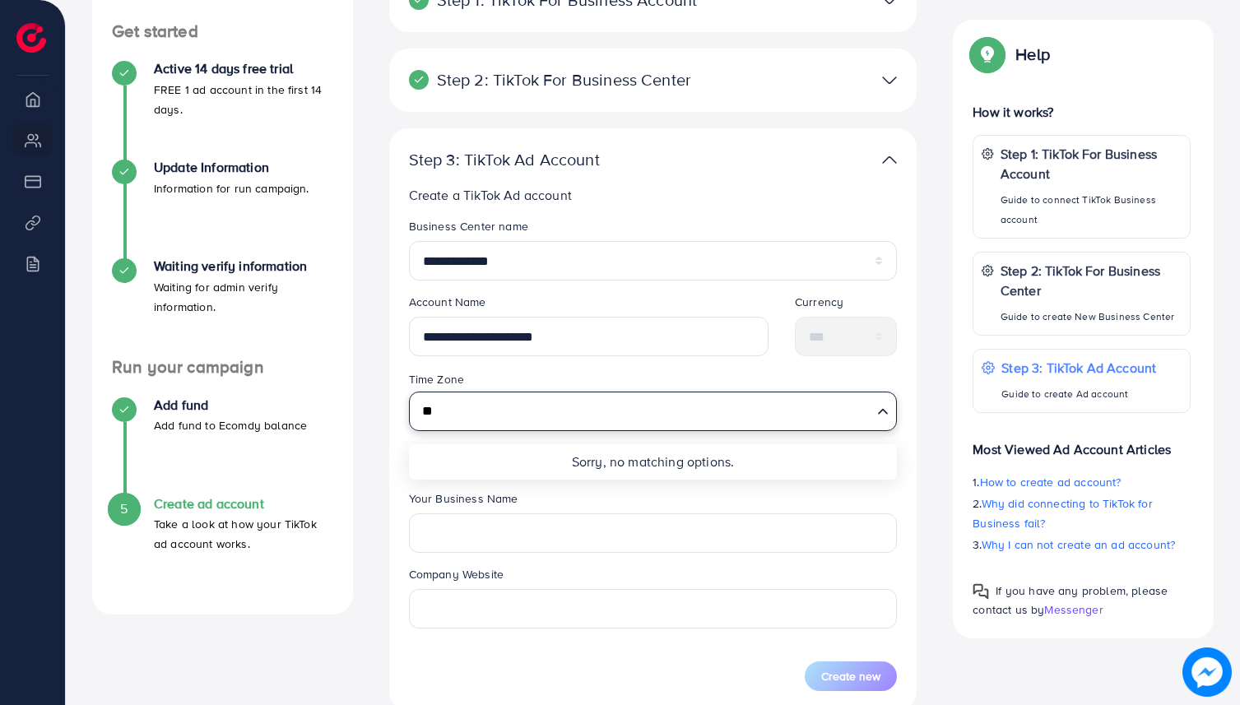
type input "*"
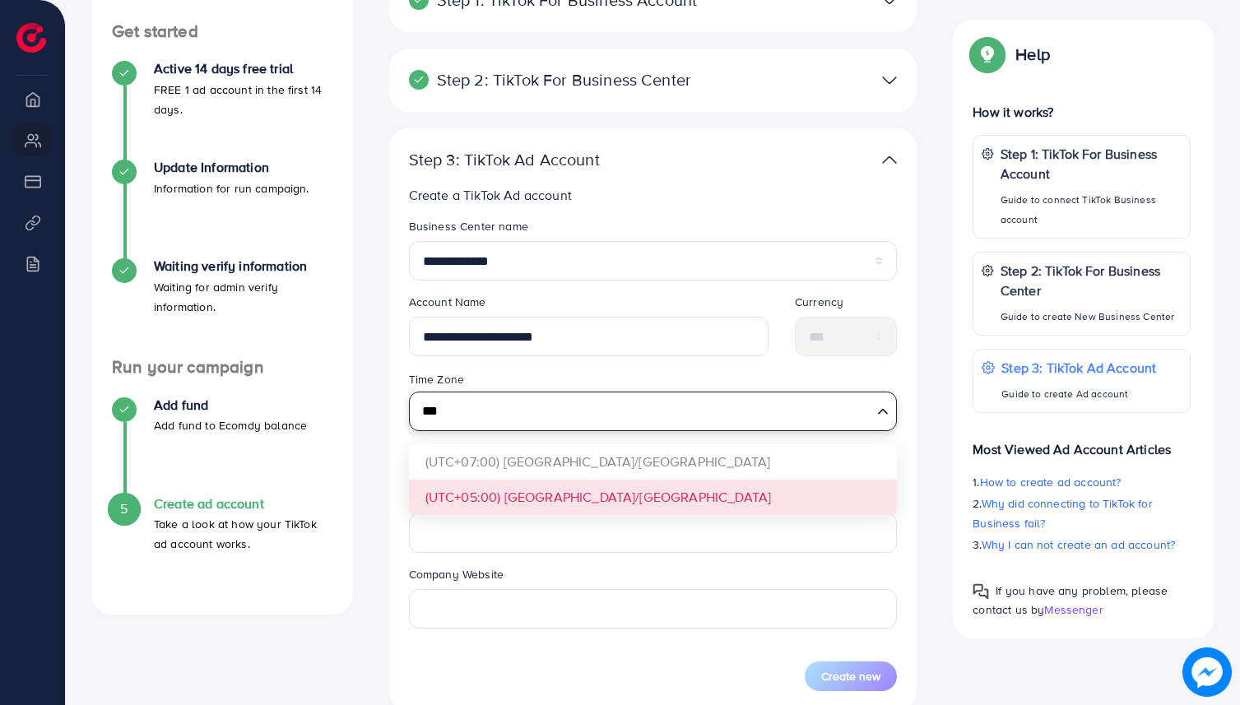
type input "***"
click at [661, 485] on form "**********" at bounding box center [653, 455] width 489 height 474
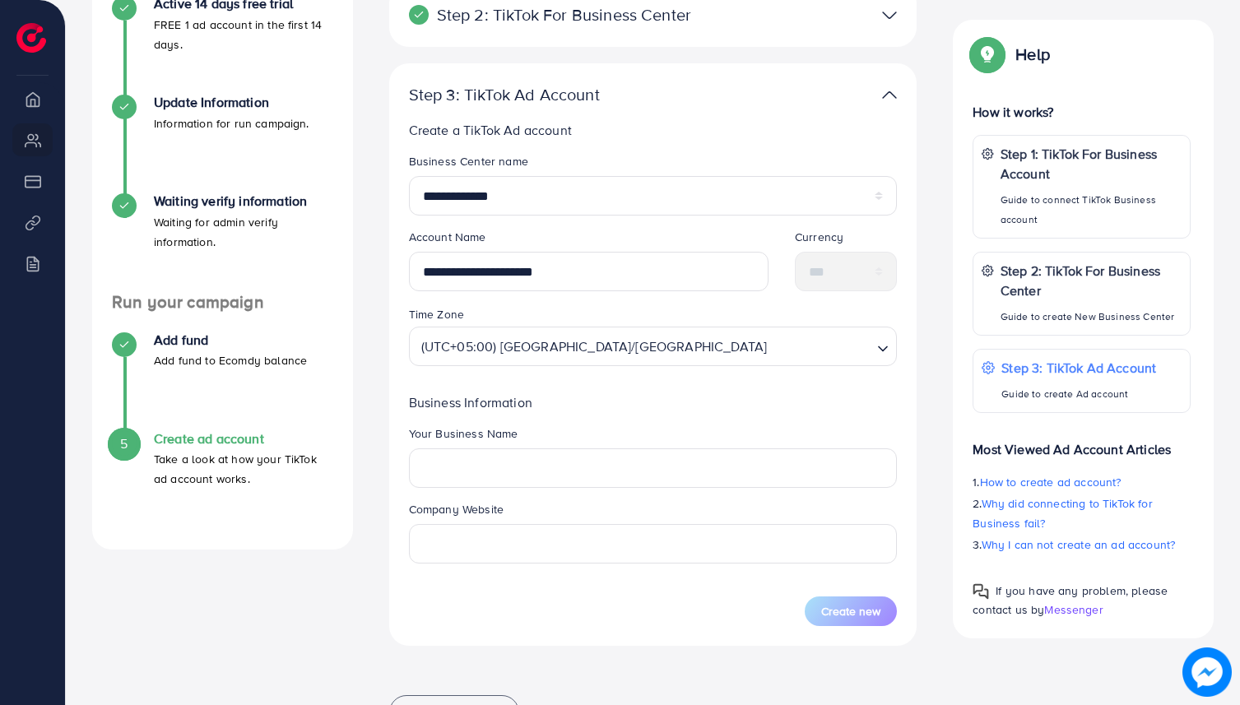
scroll to position [345, 0]
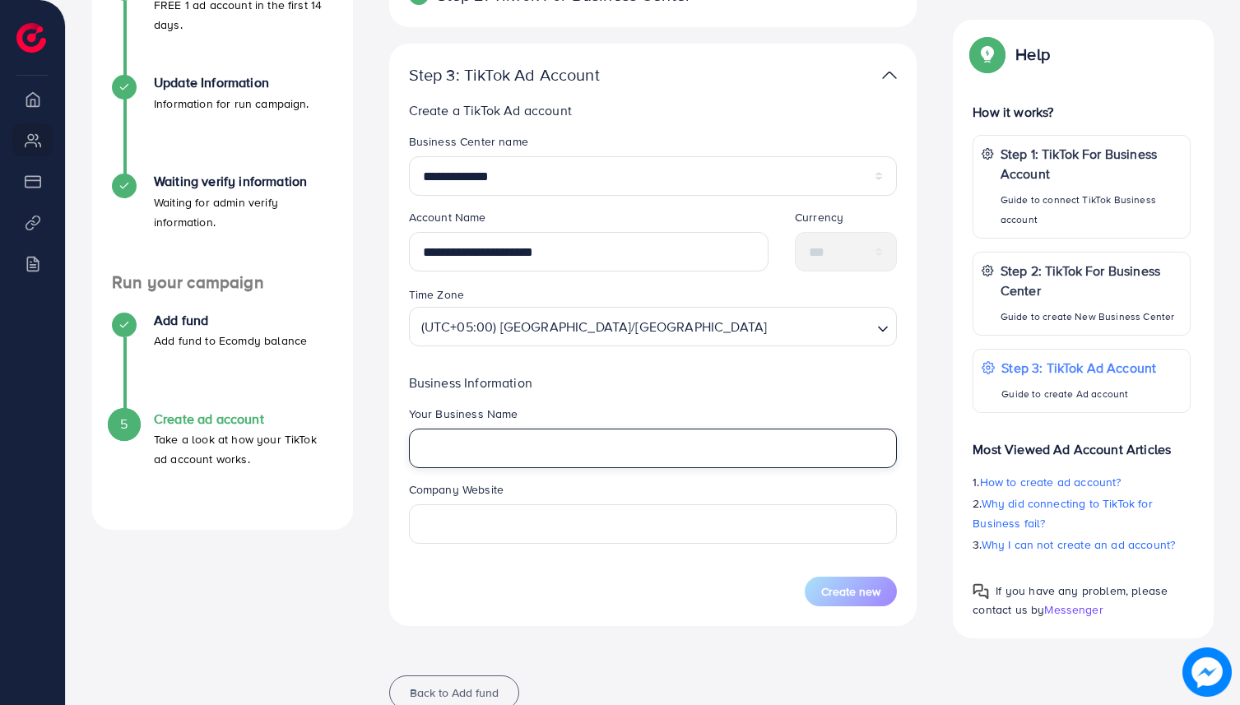
click at [666, 453] on input "text" at bounding box center [653, 448] width 489 height 39
type input "**********"
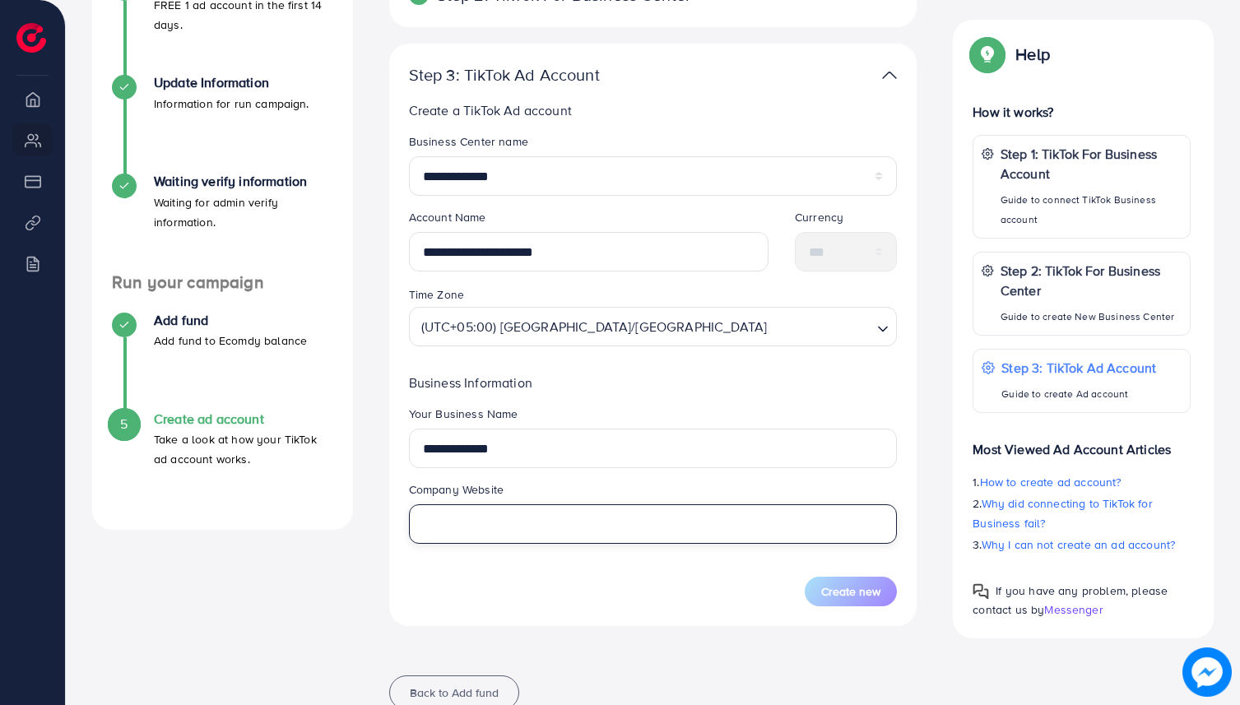
click at [673, 522] on input "text" at bounding box center [653, 523] width 489 height 39
type input "**********"
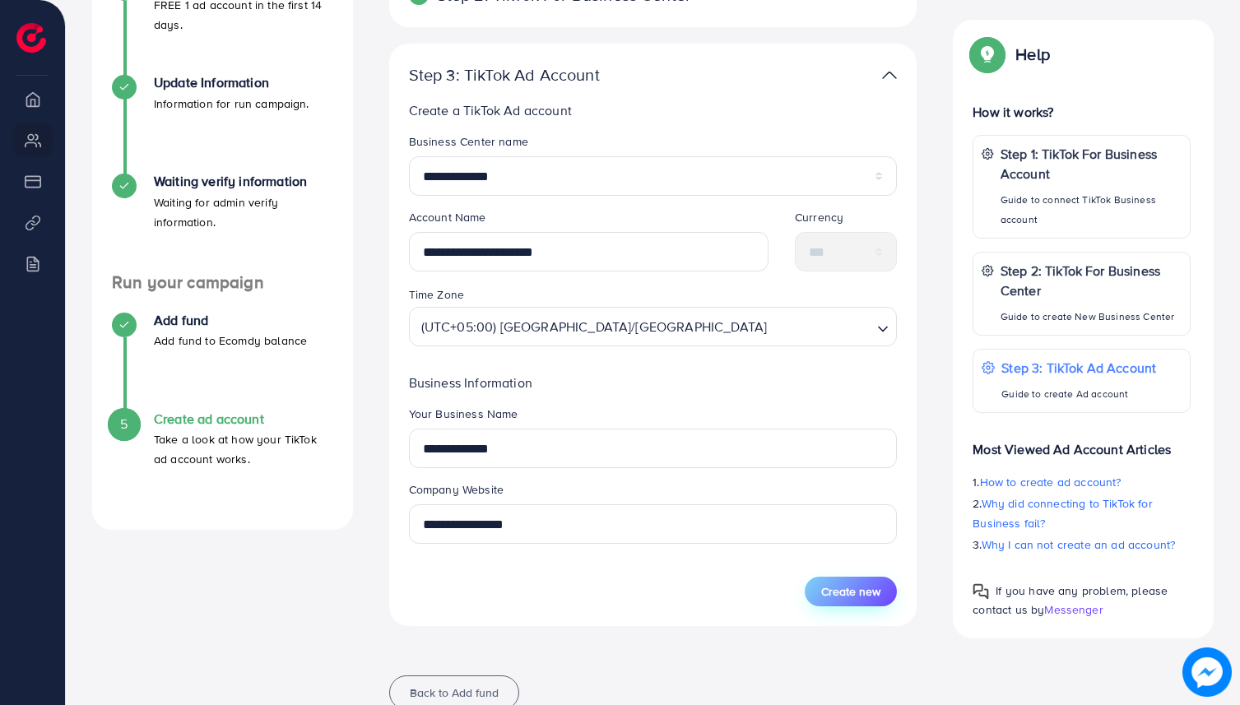
click at [819, 586] on button "Create new" at bounding box center [851, 592] width 92 height 30
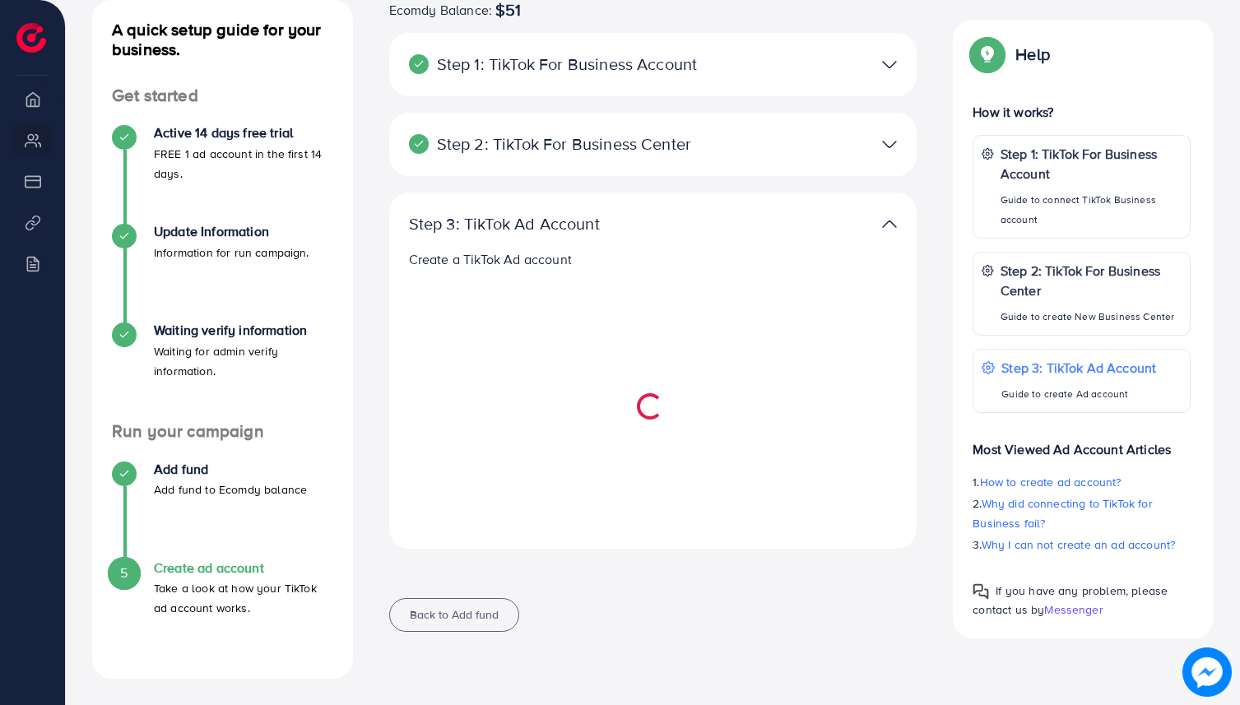
select select
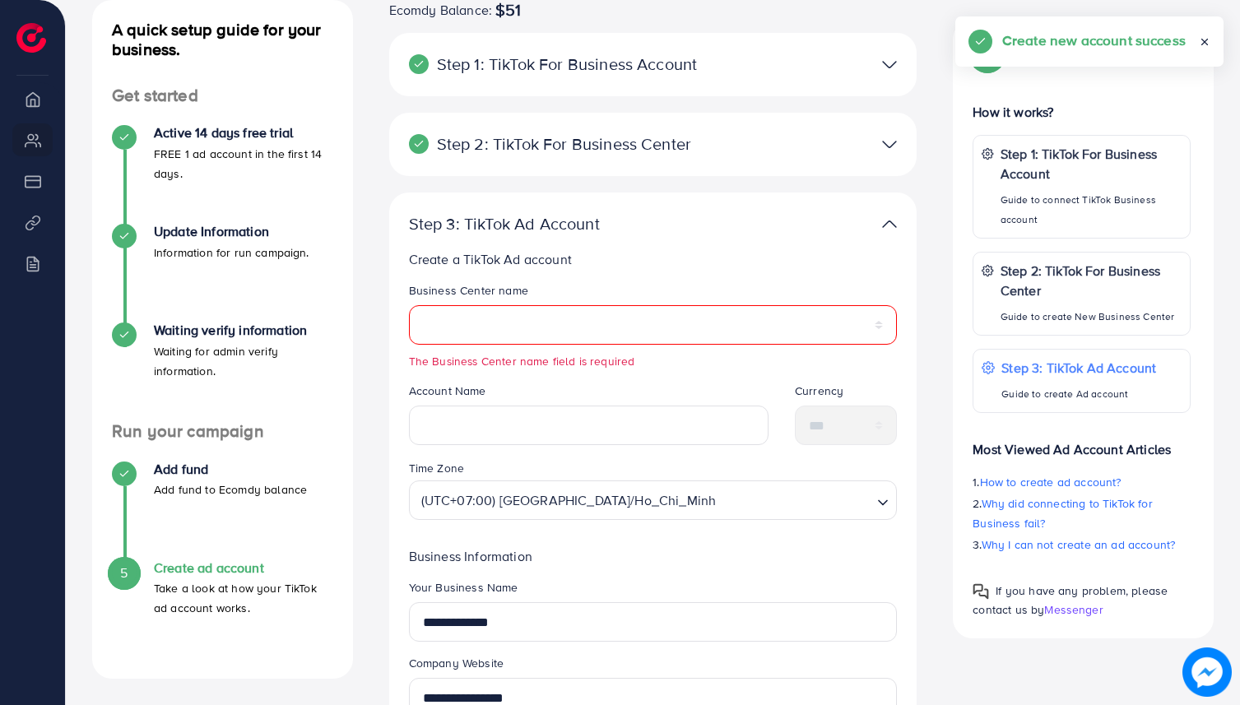
scroll to position [345, 0]
